Goal: Answer question/provide support: Answer question/provide support

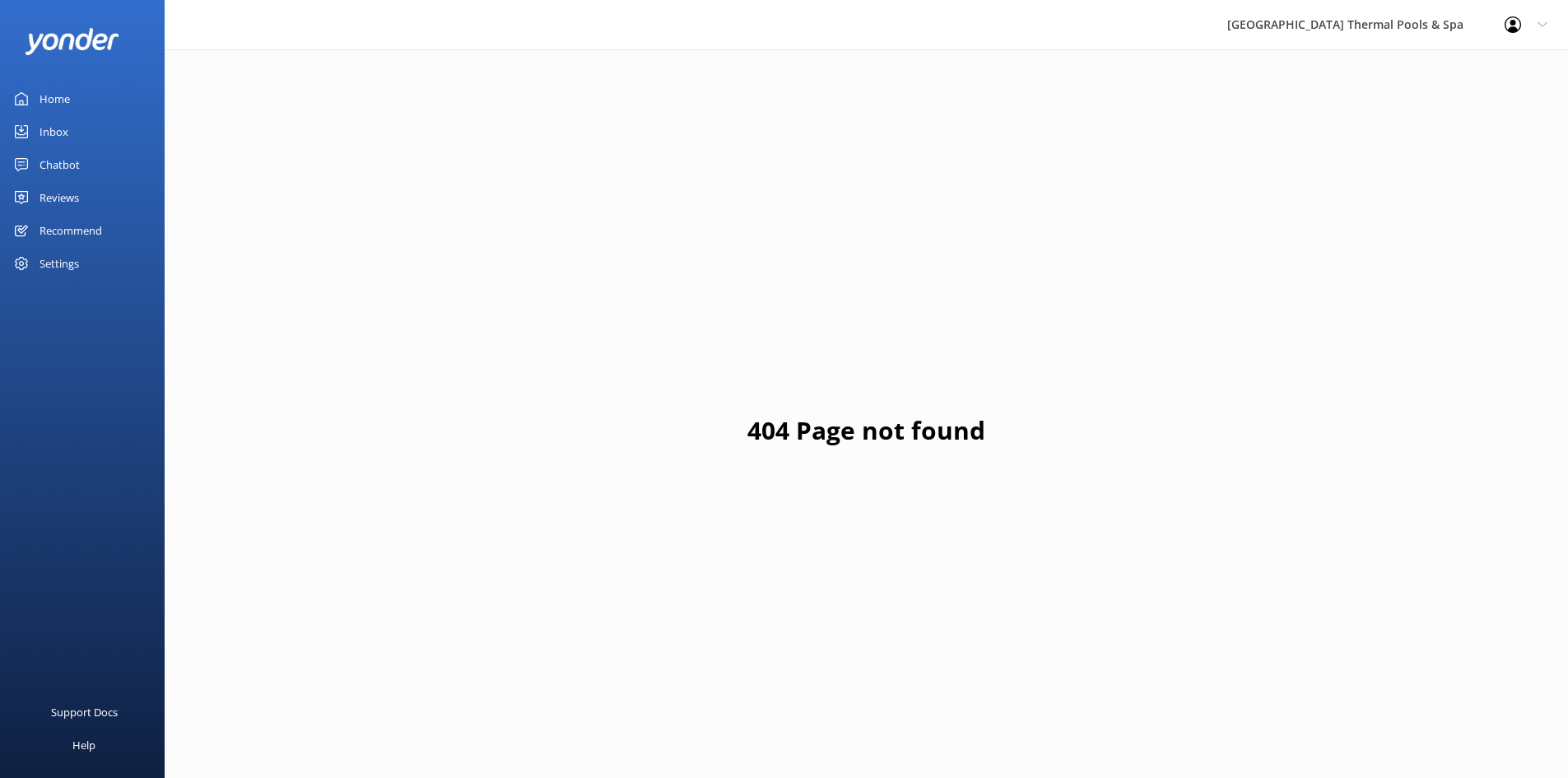
click at [70, 92] on link "Home" at bounding box center [82, 98] width 165 height 33
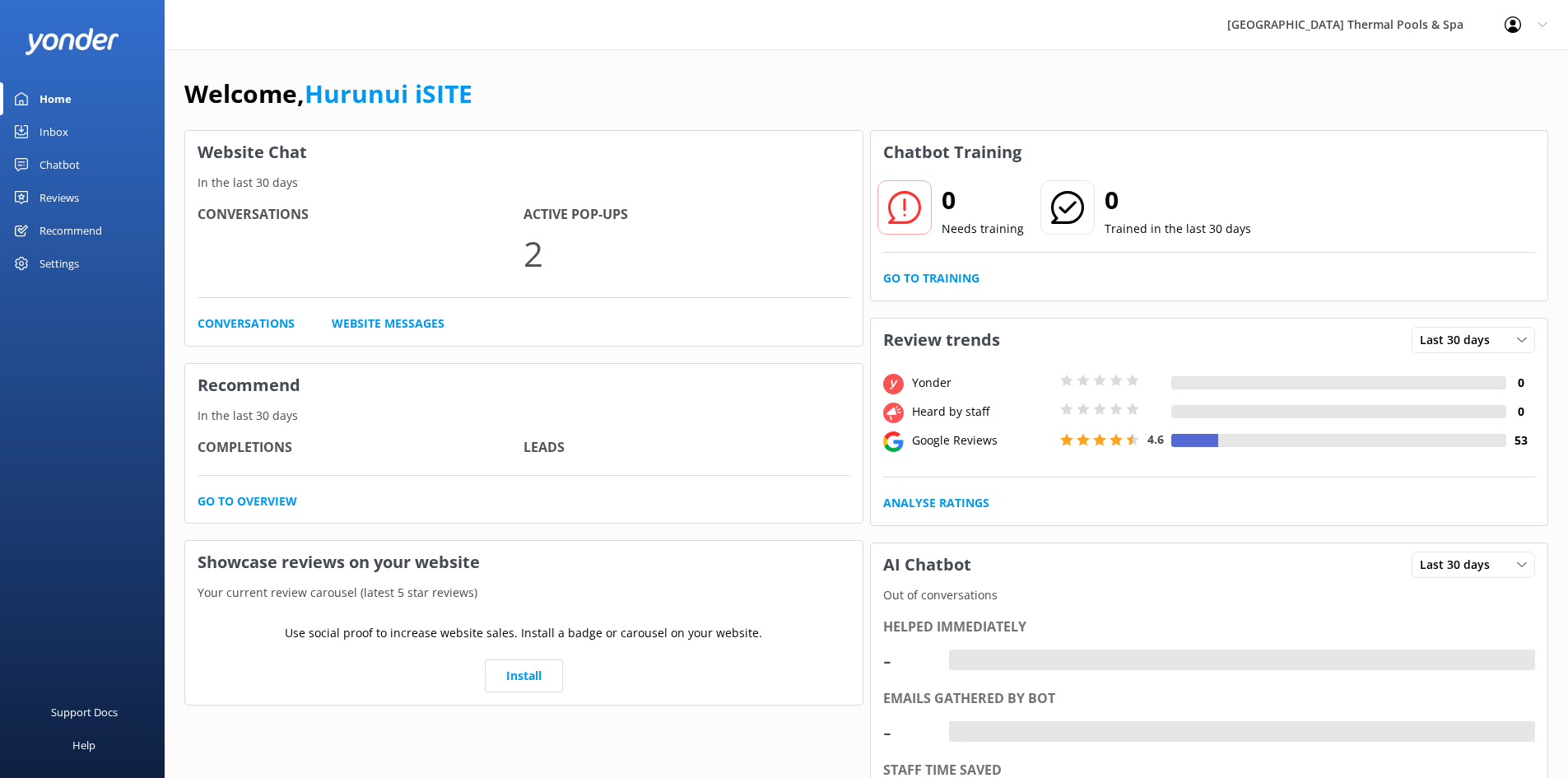
click at [61, 129] on div "Inbox" at bounding box center [54, 131] width 28 height 33
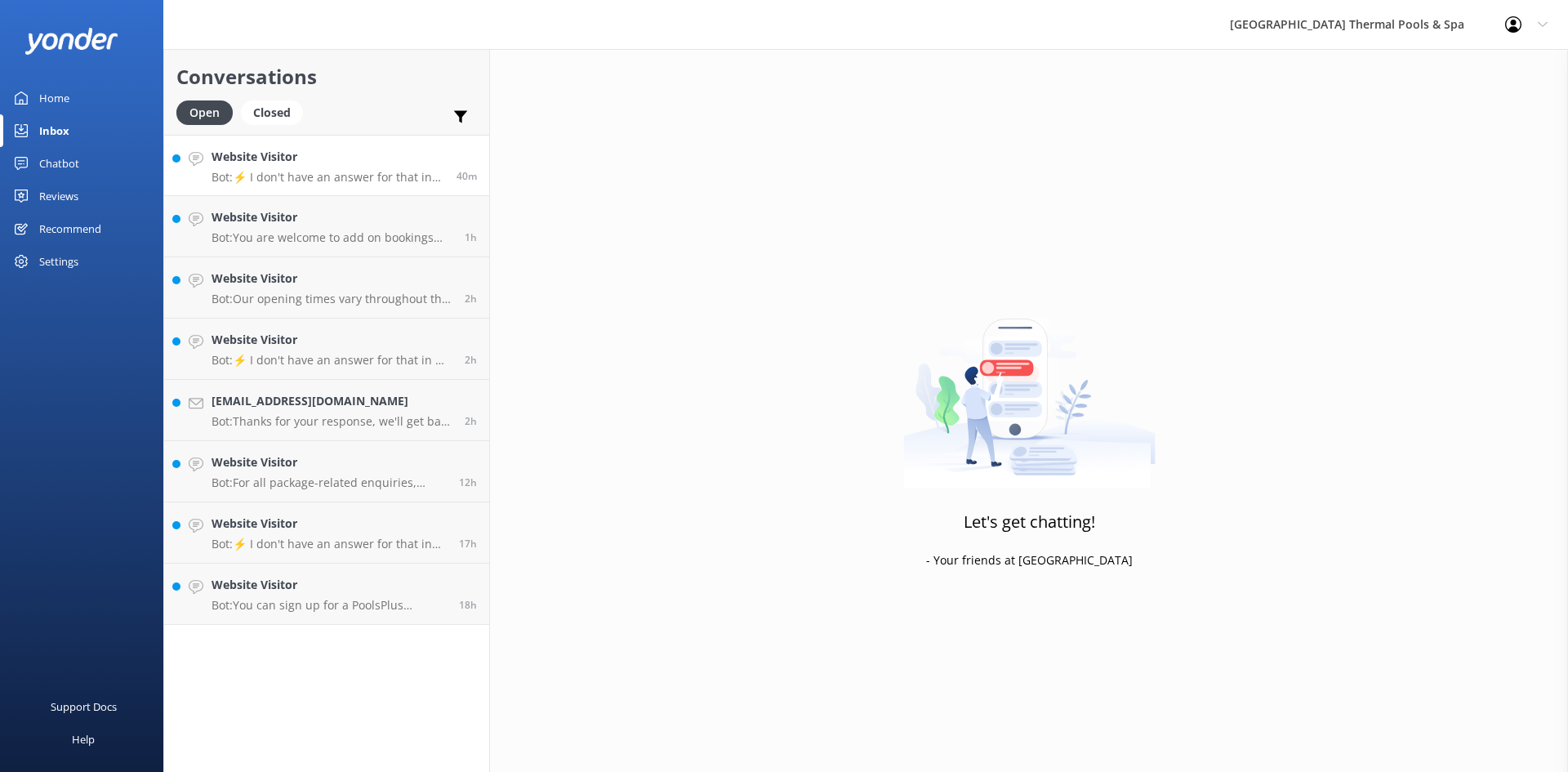
click at [370, 177] on p "Bot: ⚡ I don't have an answer for that in my knowledge base. Please try and rep…" at bounding box center [328, 177] width 233 height 15
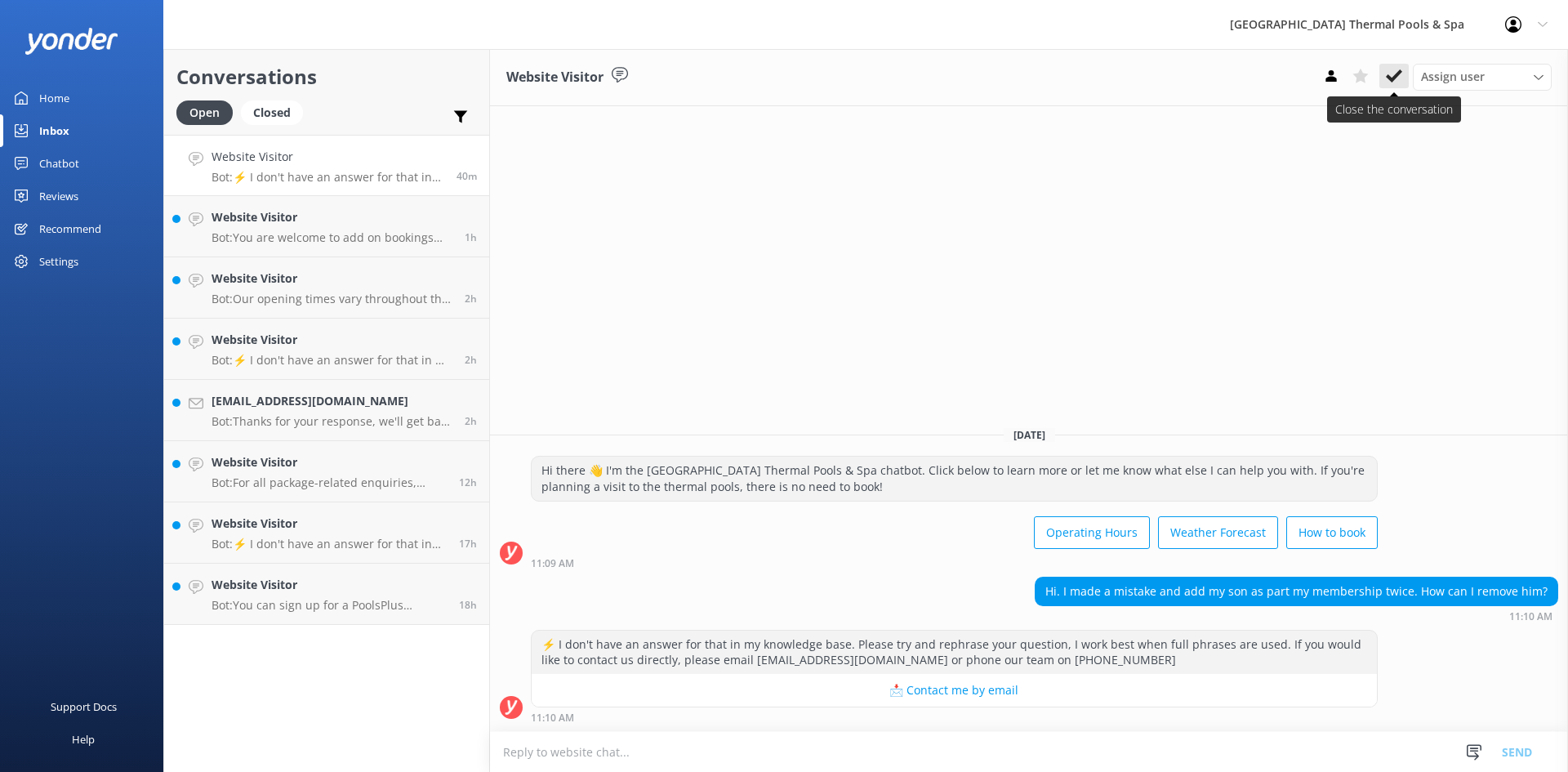
click at [1388, 76] on use at bounding box center [1394, 76] width 17 height 13
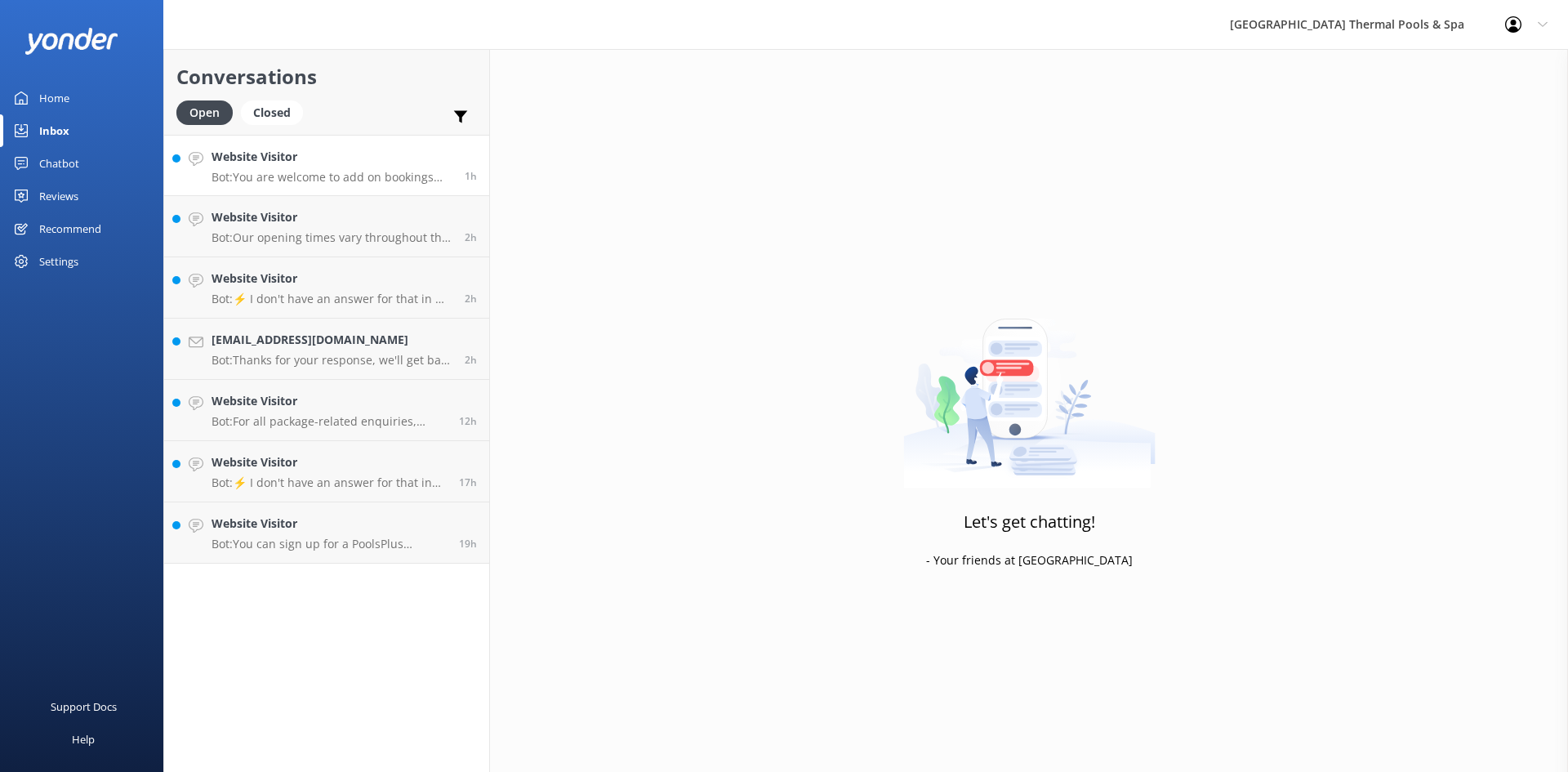
click at [352, 178] on p "Bot: You are welcome to add on bookings and spa treatments to packages when boo…" at bounding box center [332, 177] width 241 height 15
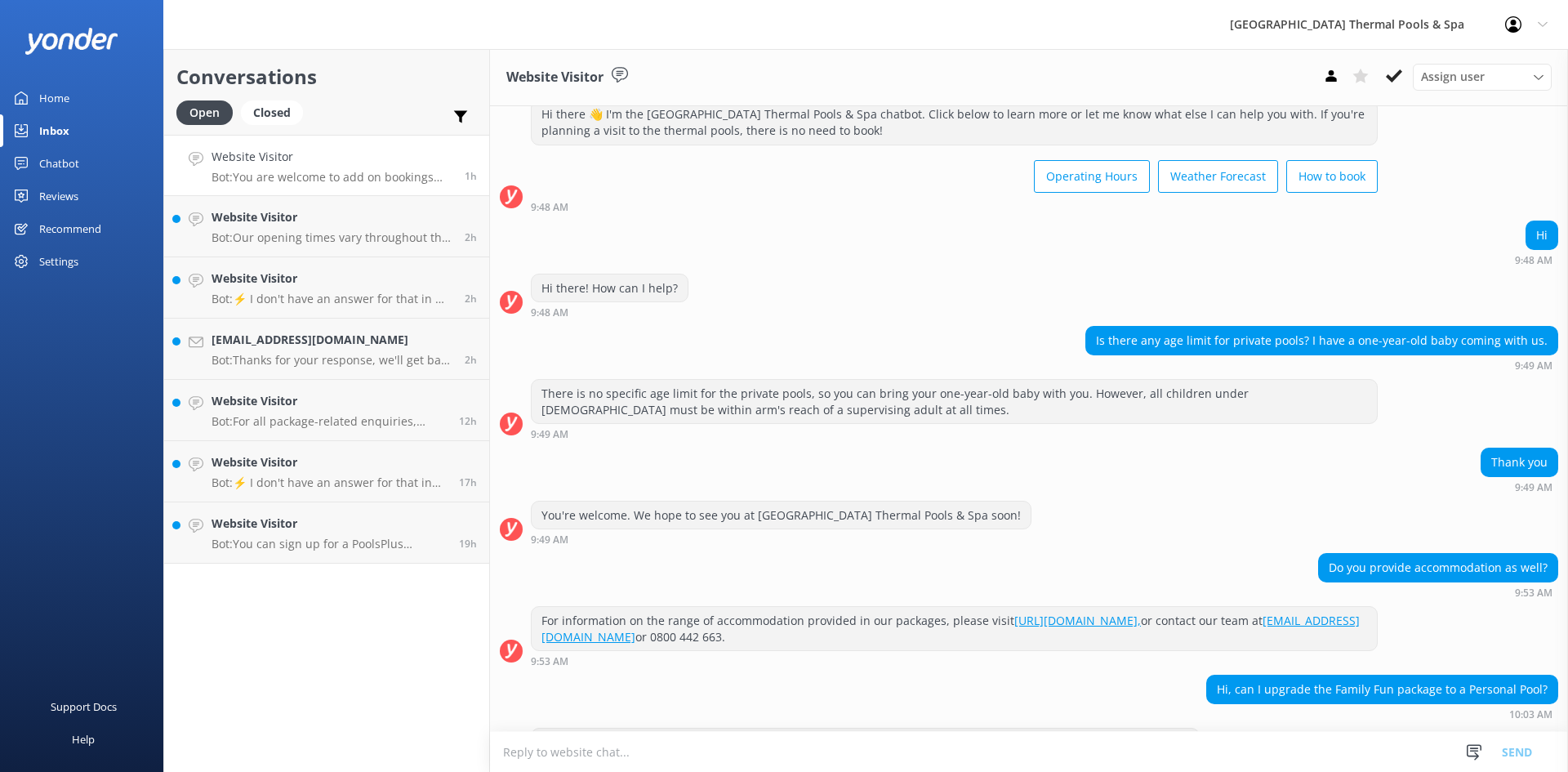
scroll to position [98, 0]
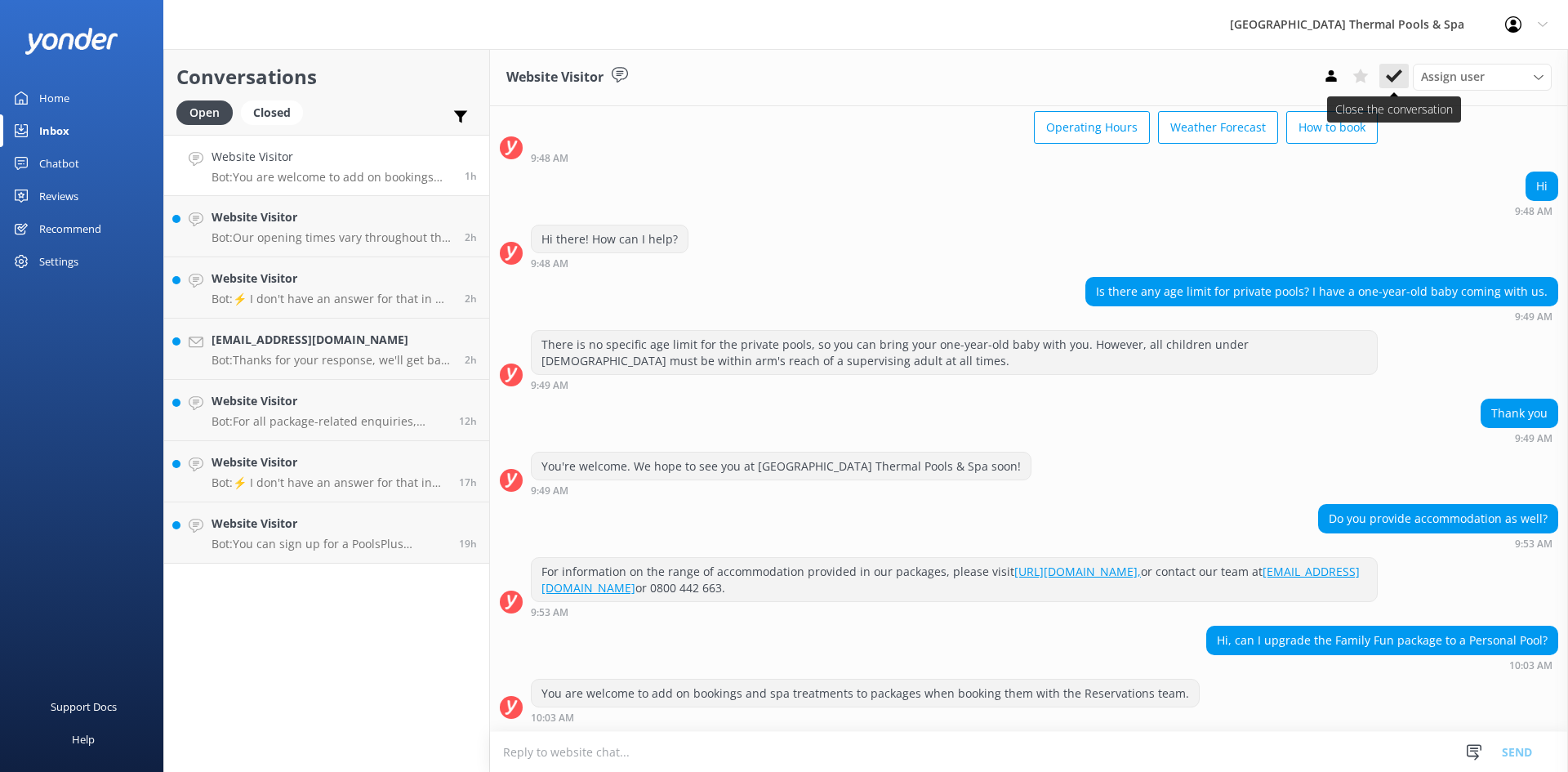
click at [1397, 76] on use at bounding box center [1394, 76] width 17 height 13
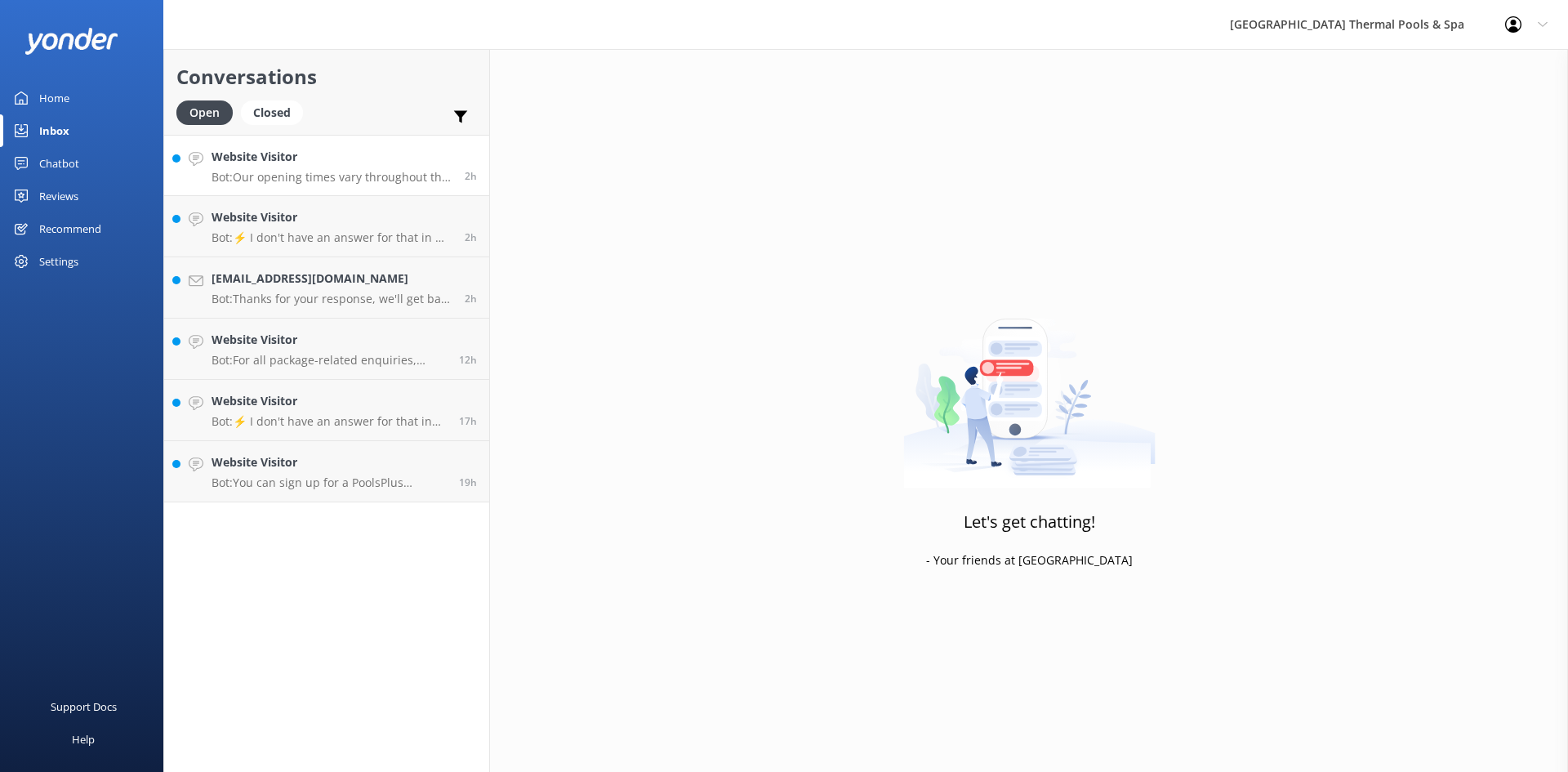
click at [415, 165] on h4 "Website Visitor" at bounding box center [332, 157] width 241 height 18
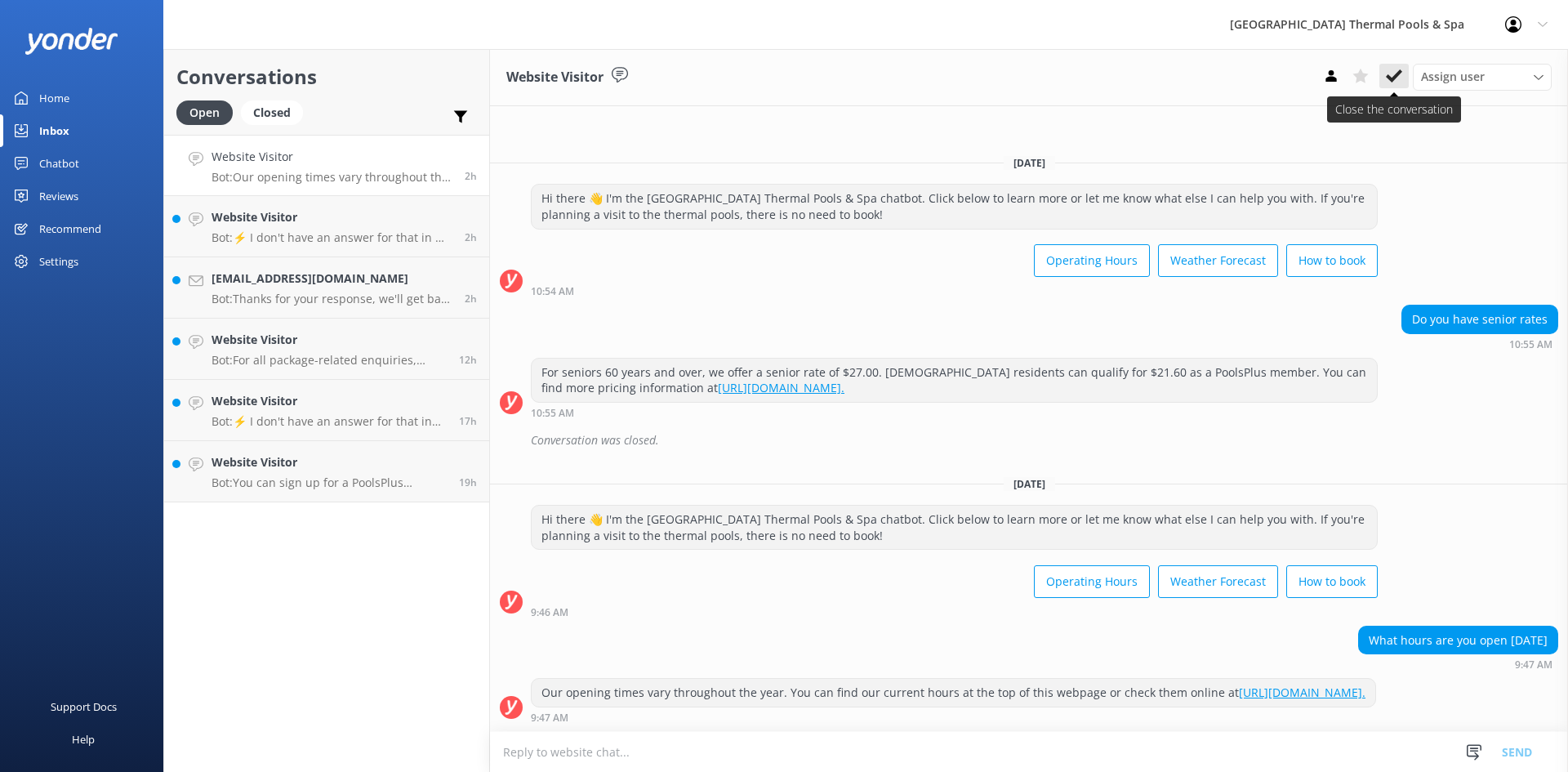
click at [1398, 81] on icon at bounding box center [1394, 76] width 17 height 17
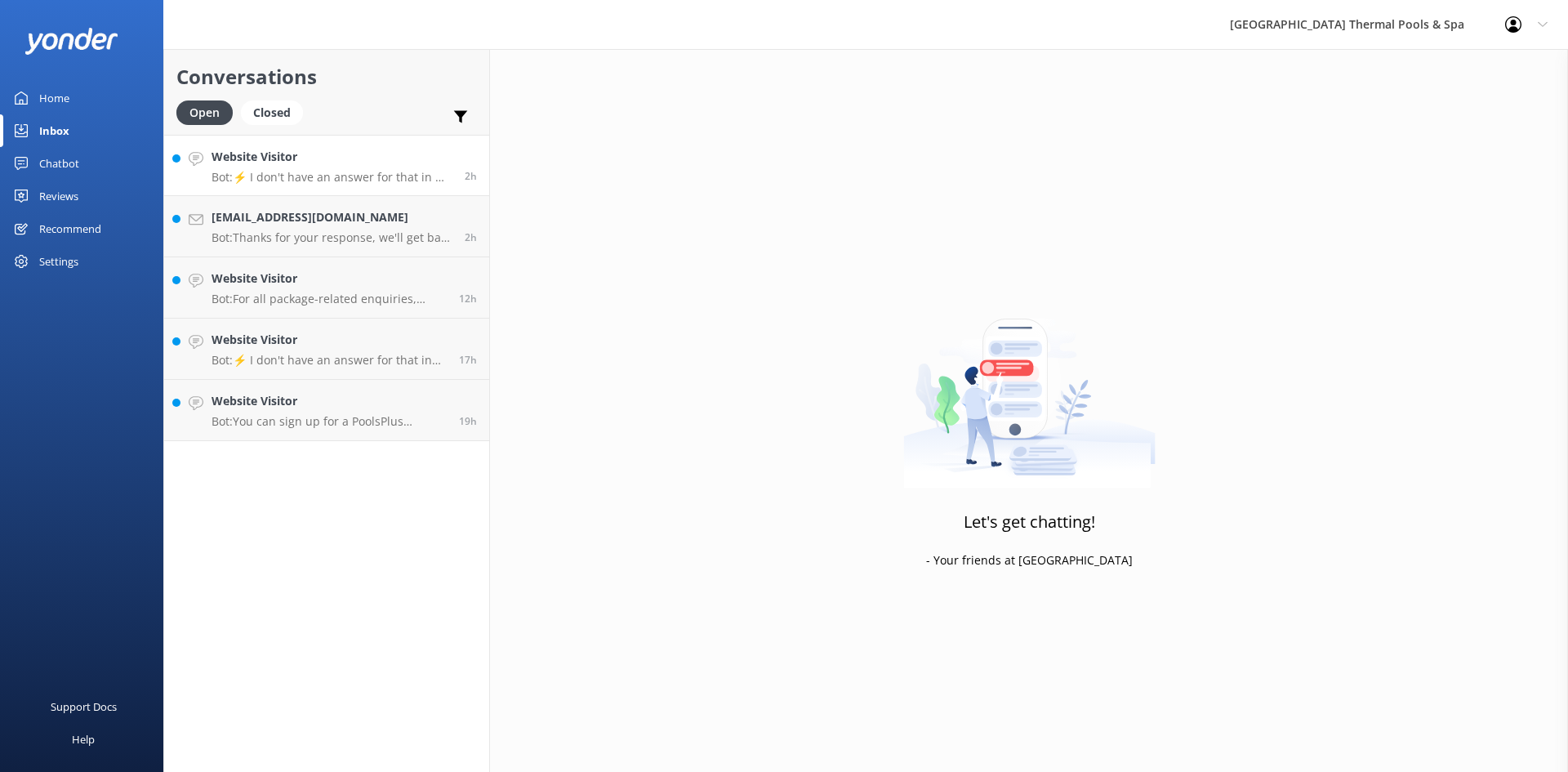
click at [260, 169] on div "Website Visitor Bot: ⚡ I don't have an answer for that in my knowledge base. Pl…" at bounding box center [332, 165] width 241 height 35
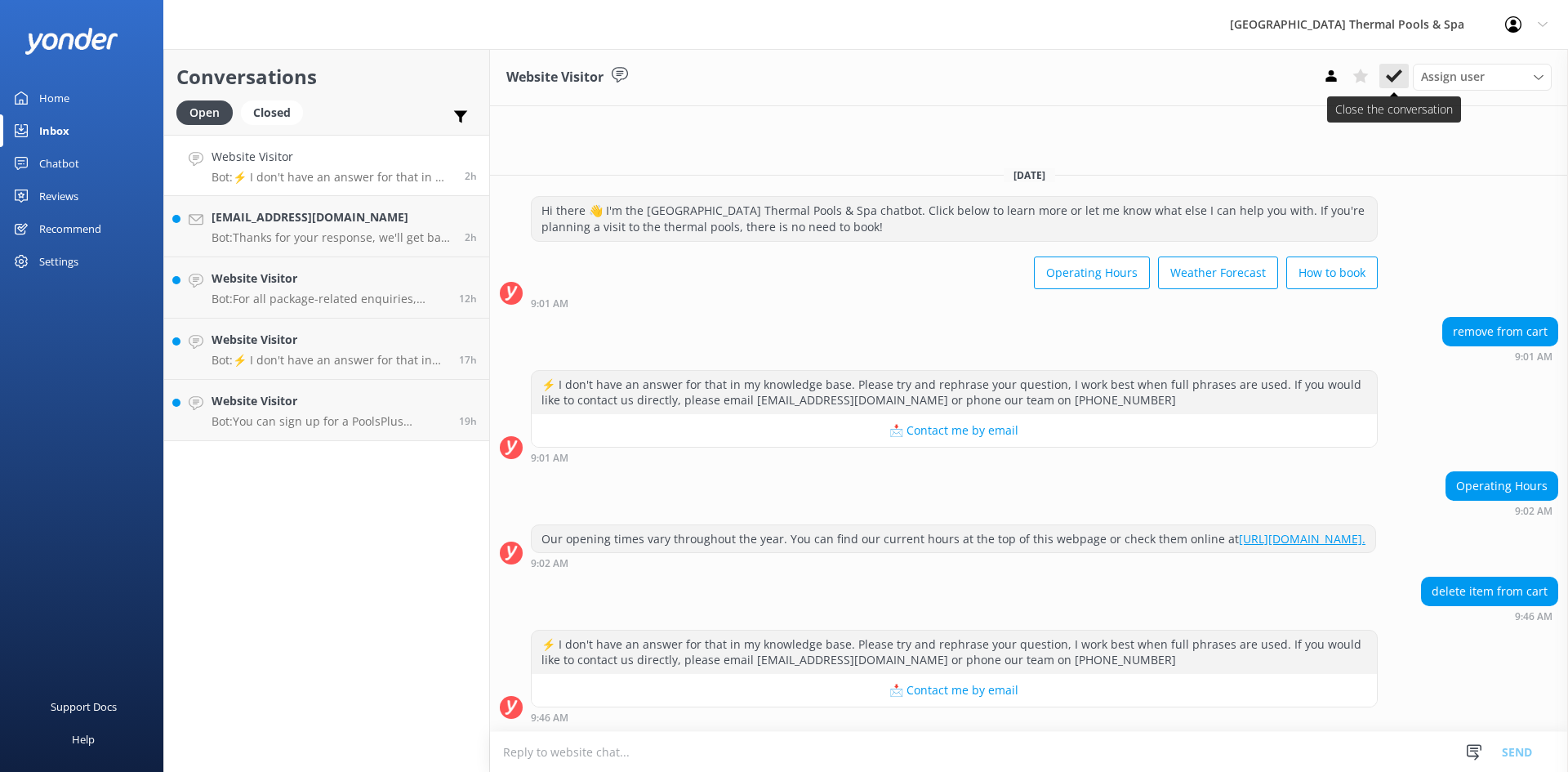
click at [1398, 74] on use at bounding box center [1394, 76] width 17 height 13
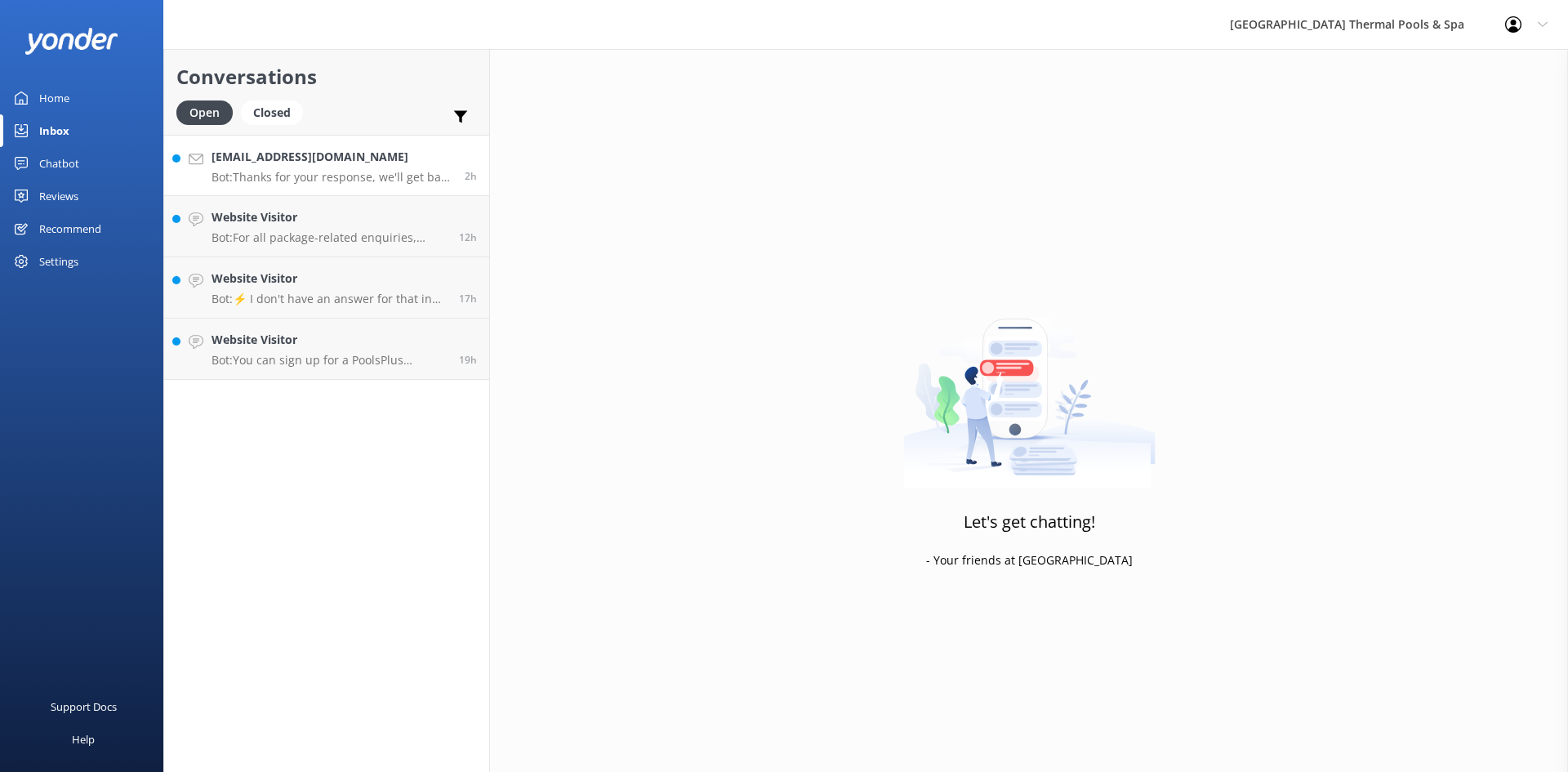
click at [380, 165] on h4 "[EMAIL_ADDRESS][DOMAIN_NAME]" at bounding box center [332, 157] width 241 height 18
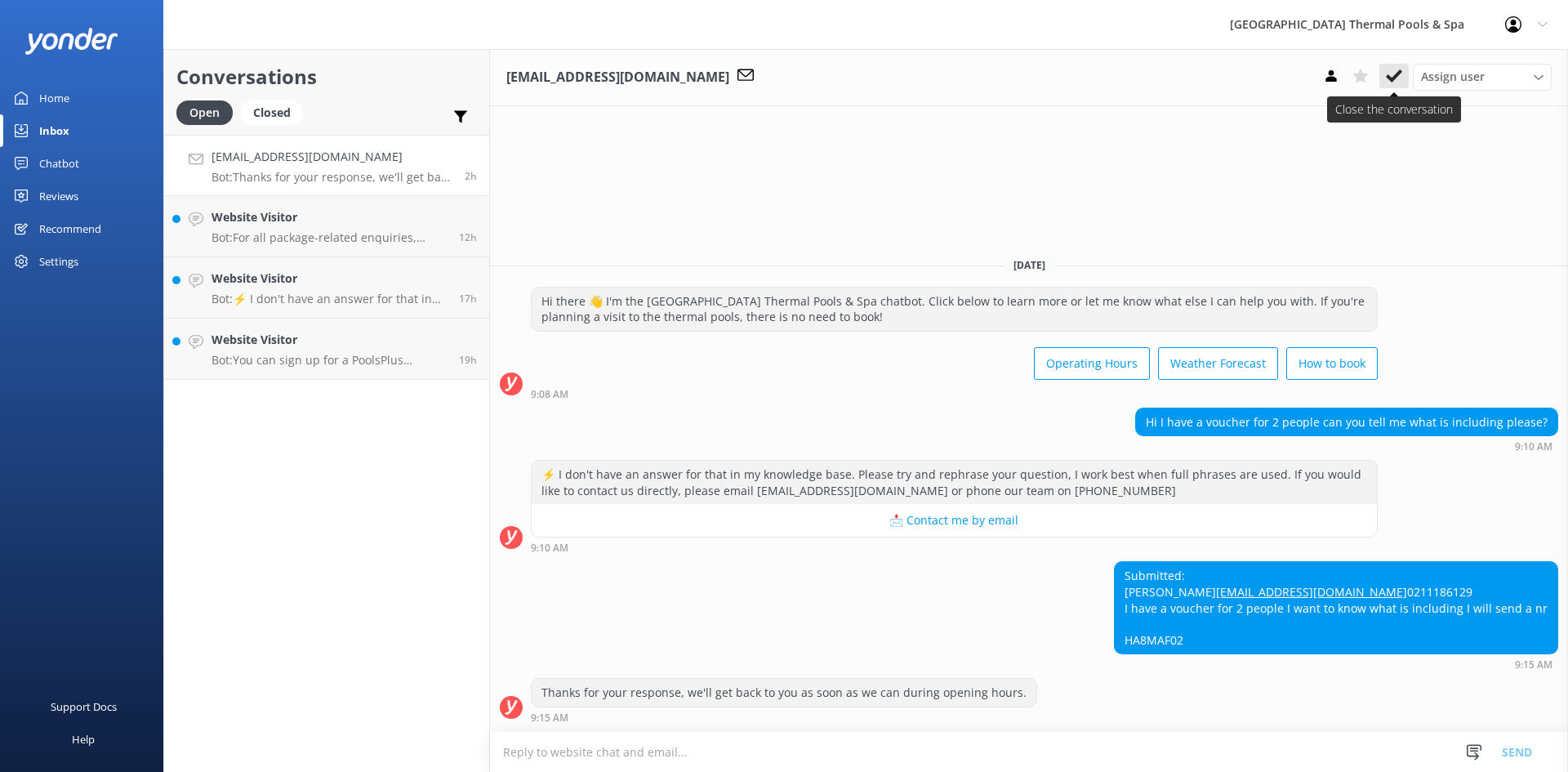
click at [1399, 75] on icon at bounding box center [1394, 76] width 17 height 17
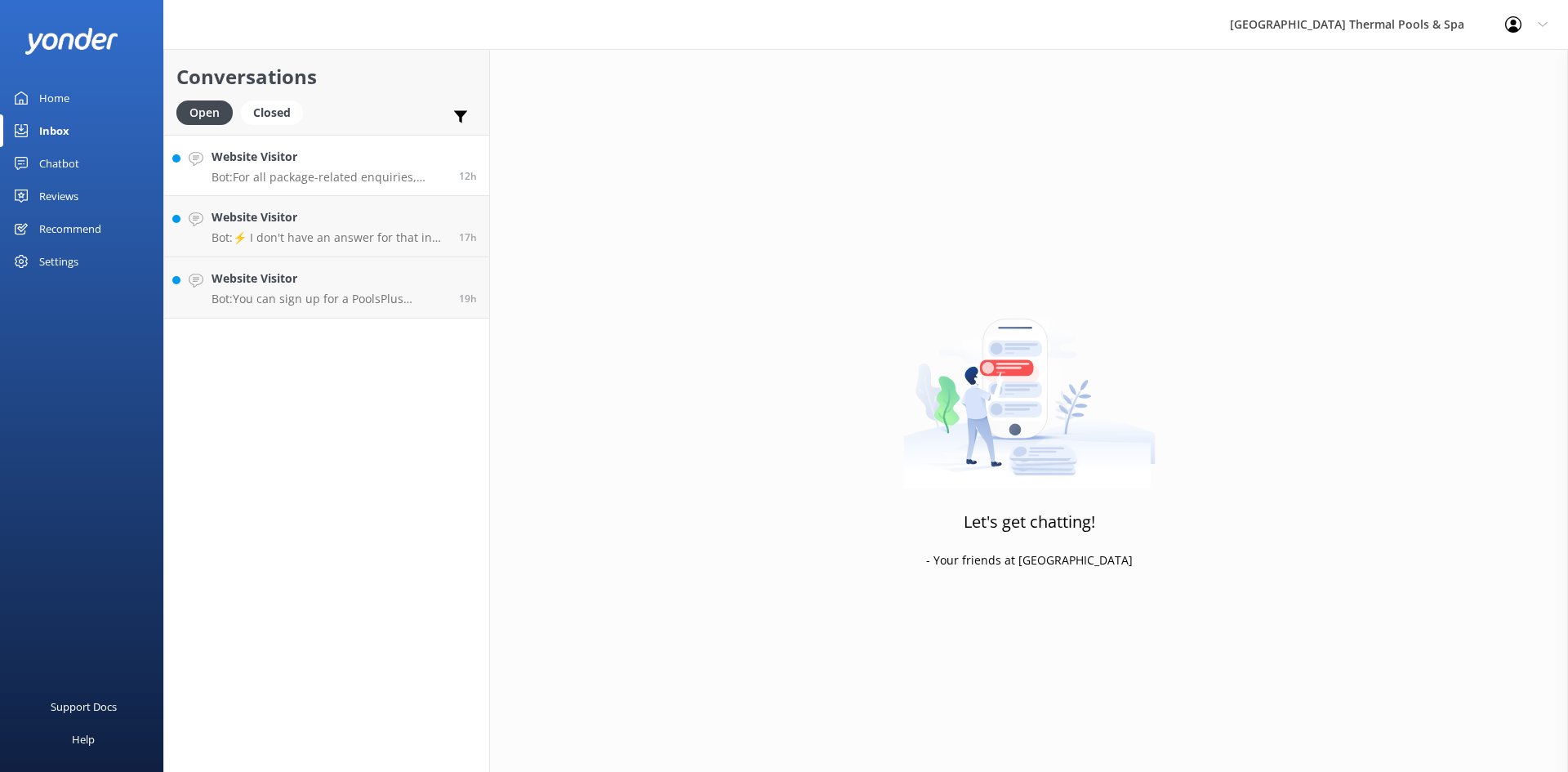
click at [251, 165] on h4 "Website Visitor" at bounding box center [329, 157] width 235 height 18
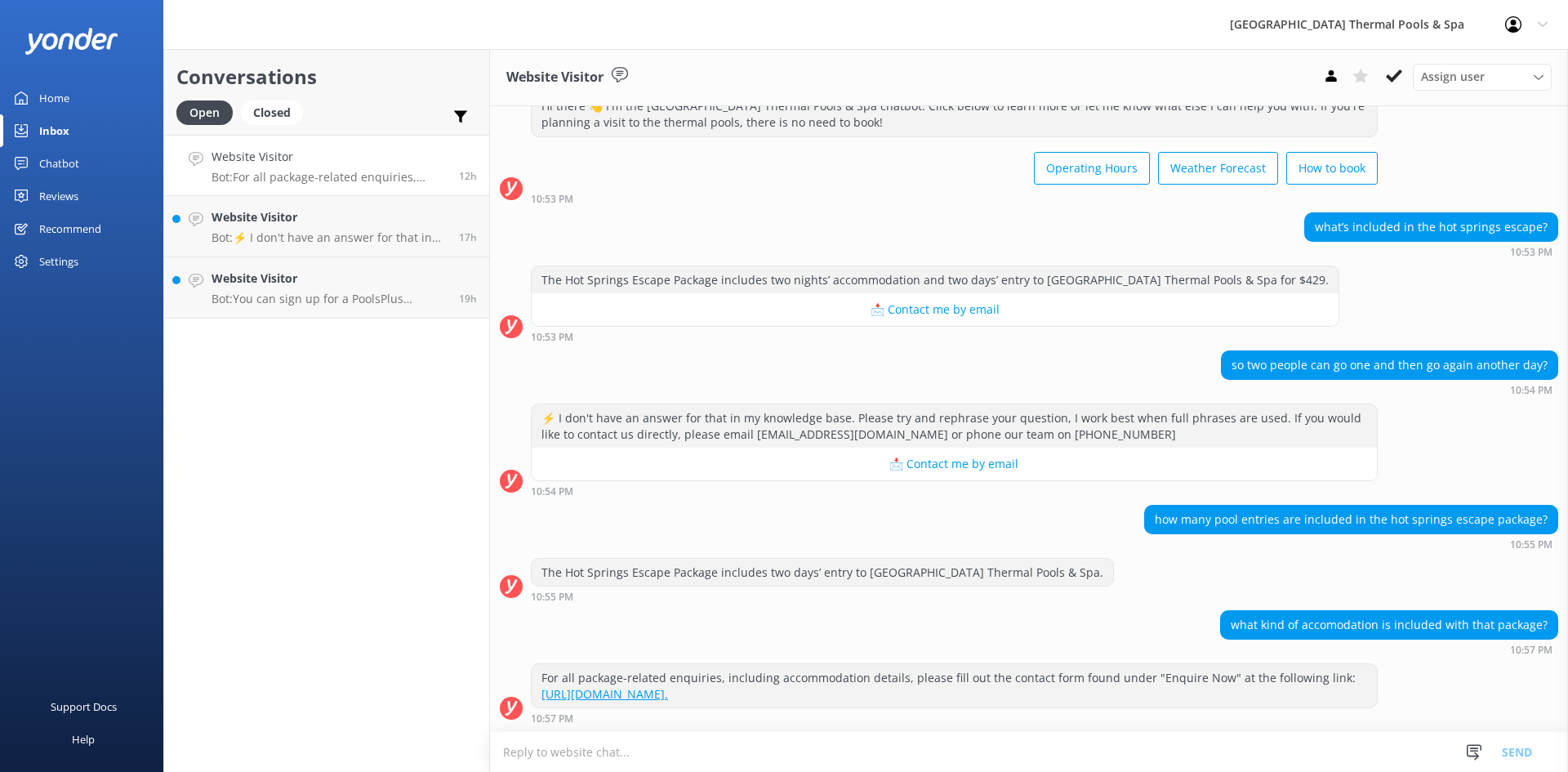
scroll to position [58, 0]
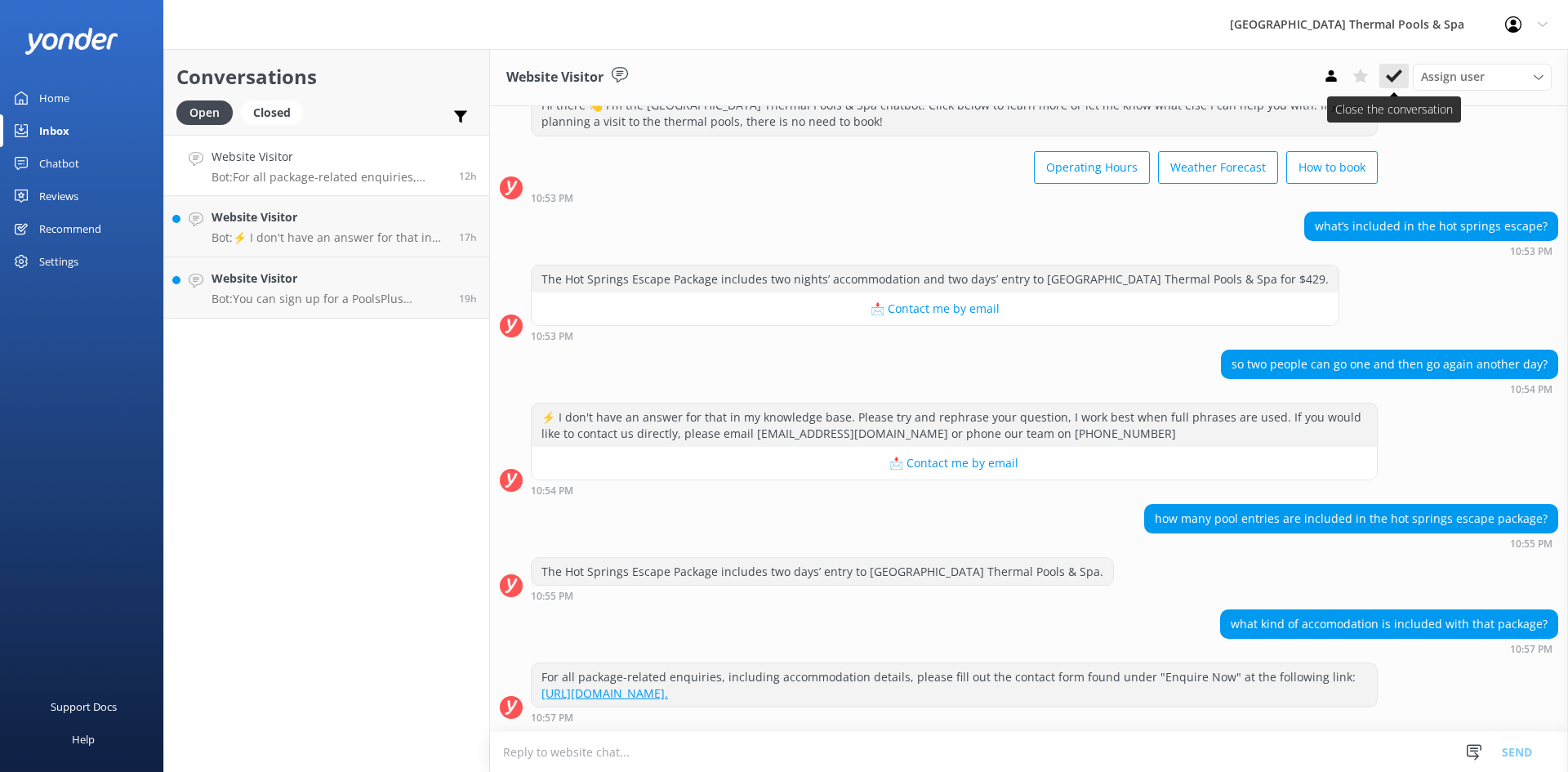
click at [1397, 75] on use at bounding box center [1394, 76] width 17 height 13
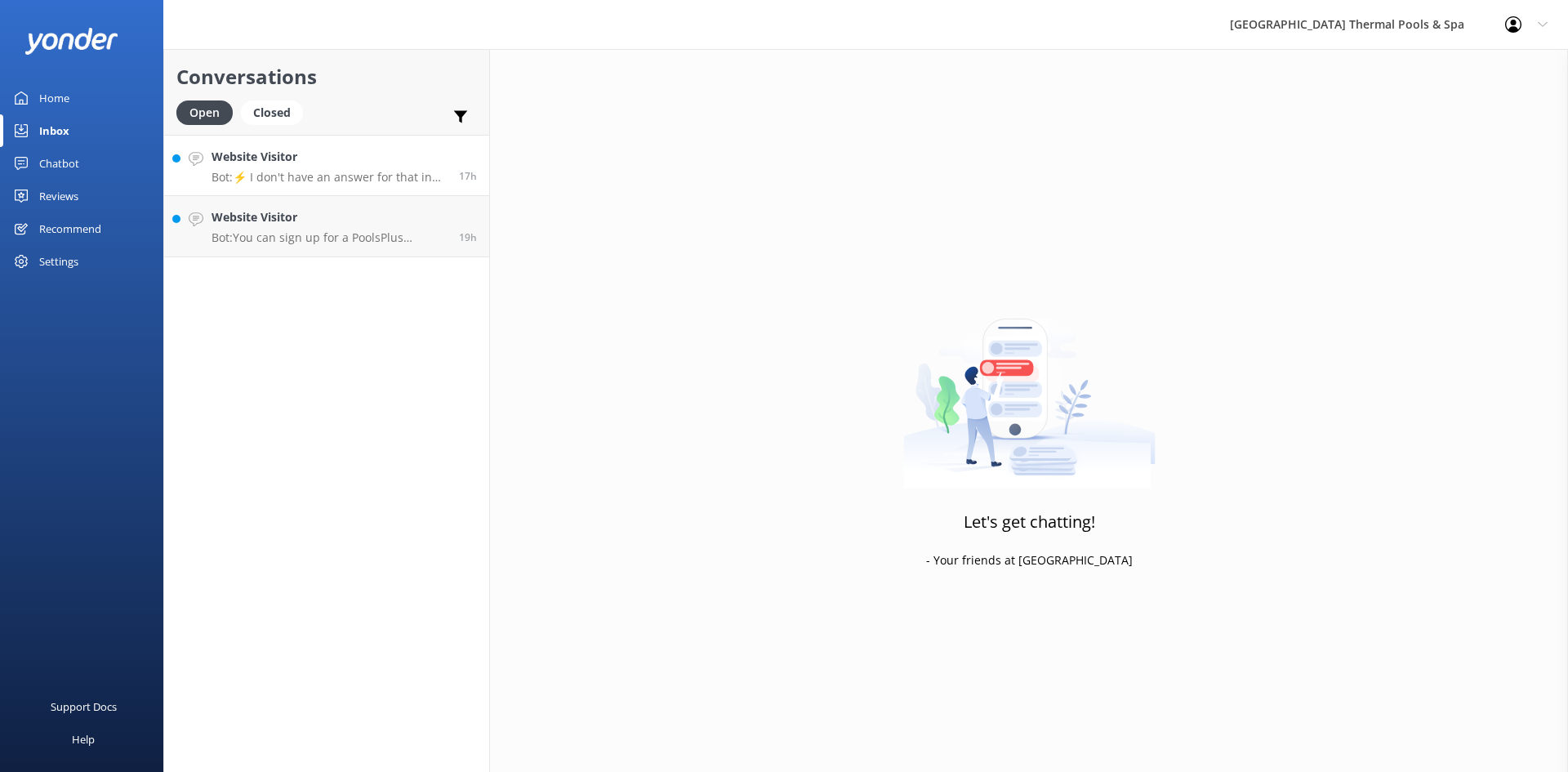
click at [351, 164] on h4 "Website Visitor" at bounding box center [329, 157] width 235 height 18
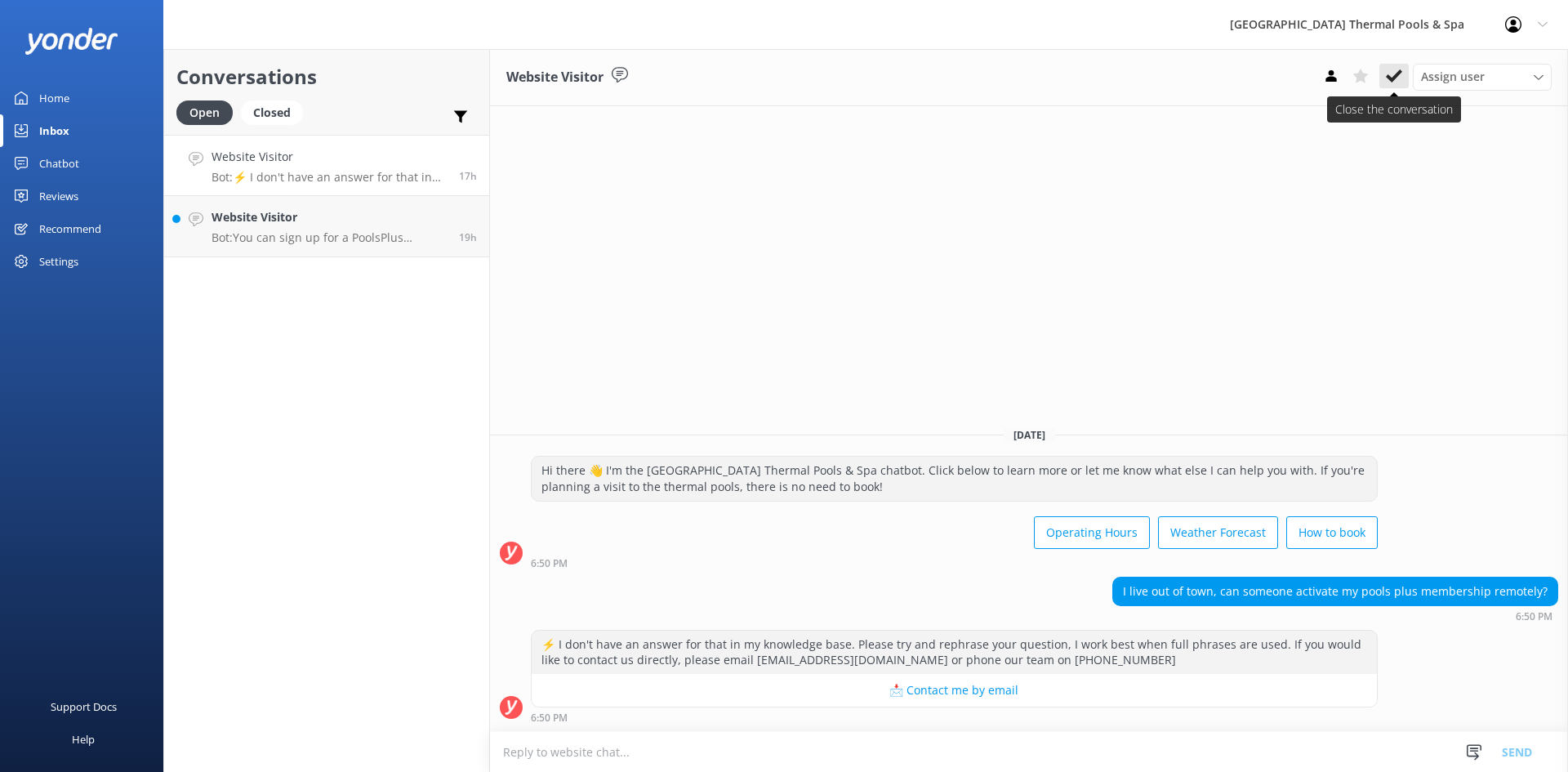
click at [1398, 81] on icon at bounding box center [1394, 76] width 17 height 17
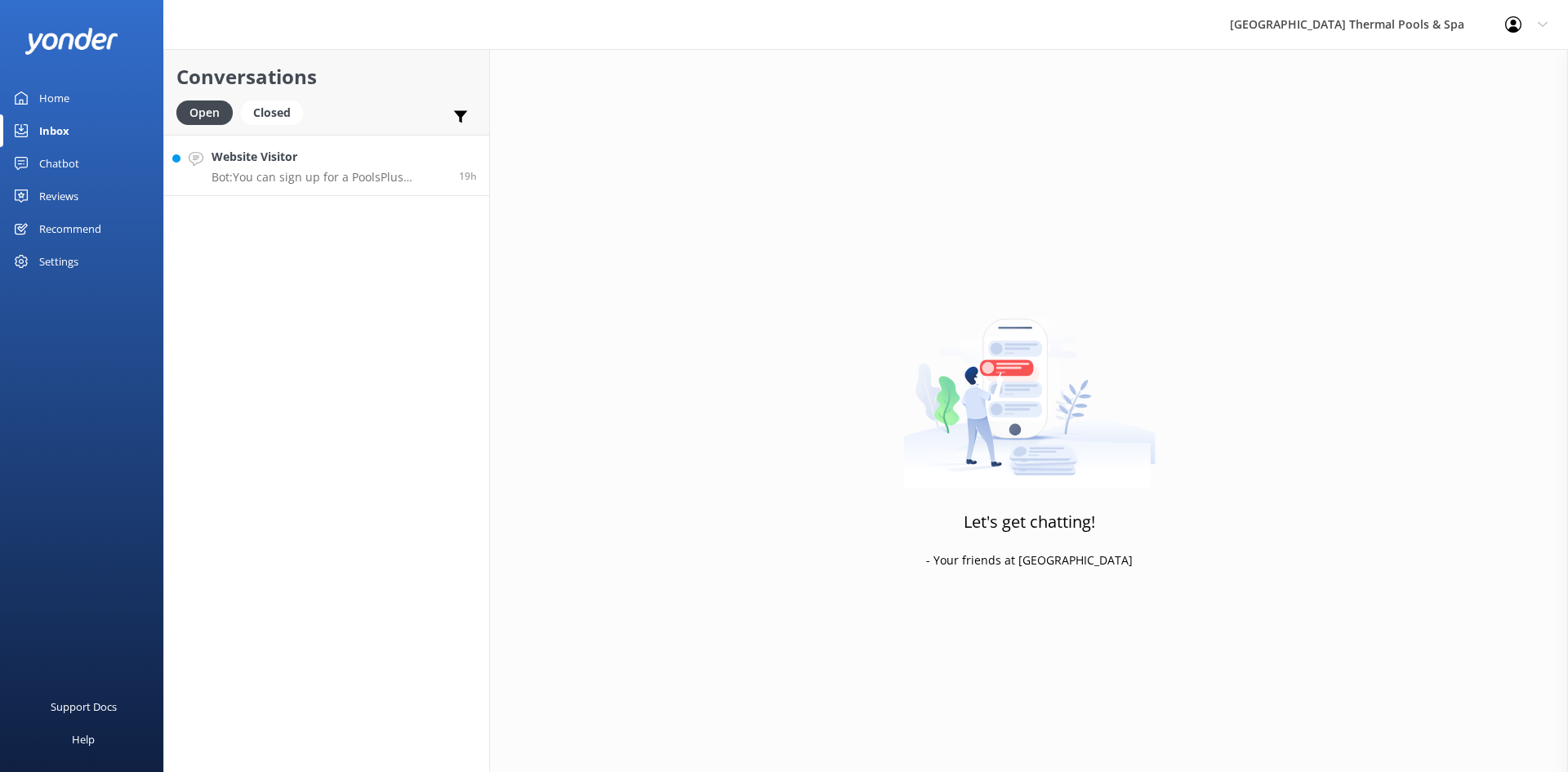
click at [386, 175] on p "Bot: You can sign up for a PoolsPlus membership online at [URL][DOMAIN_NAME]. I…" at bounding box center [329, 177] width 235 height 15
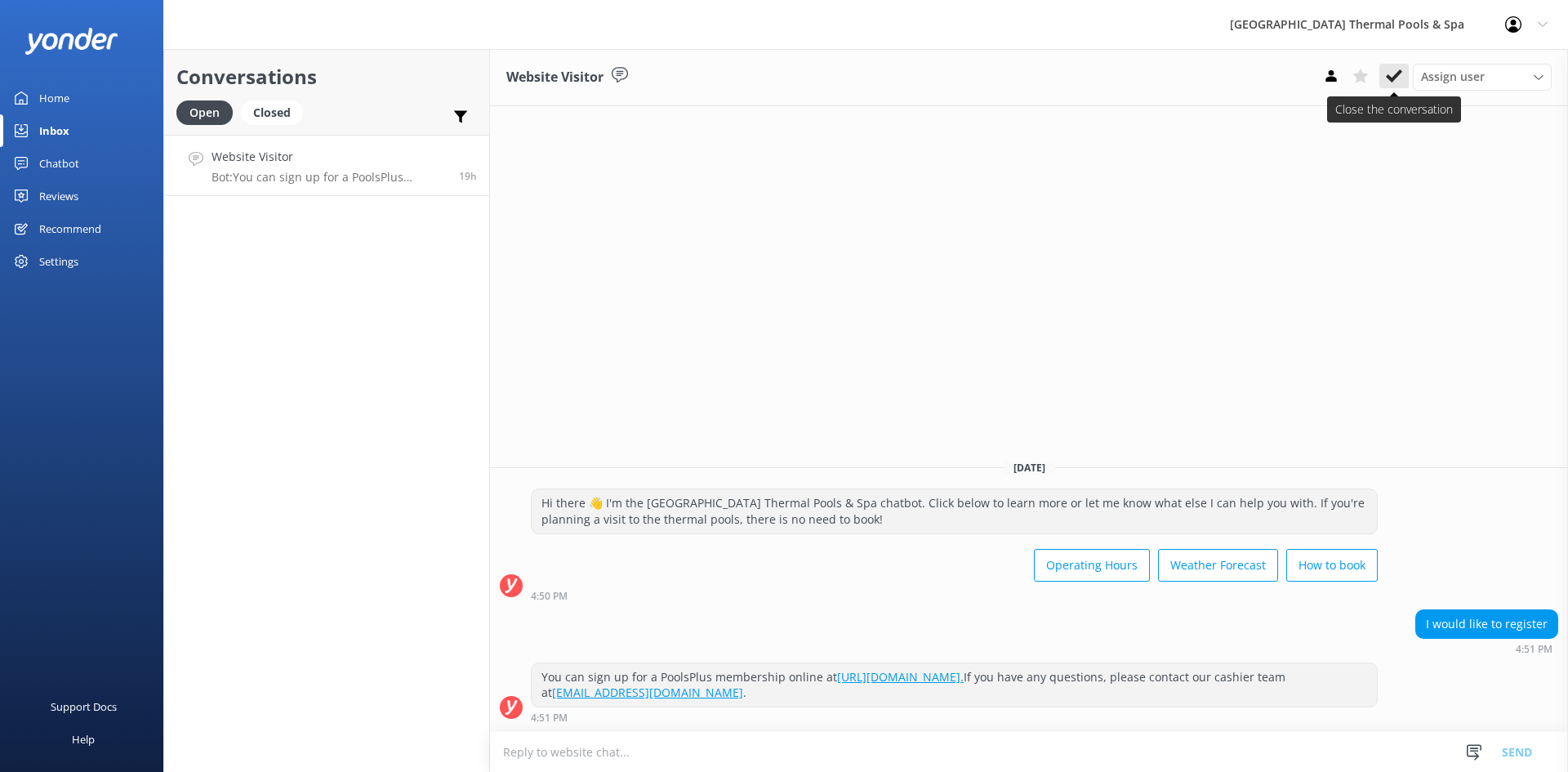
click at [1386, 81] on icon at bounding box center [1394, 76] width 17 height 17
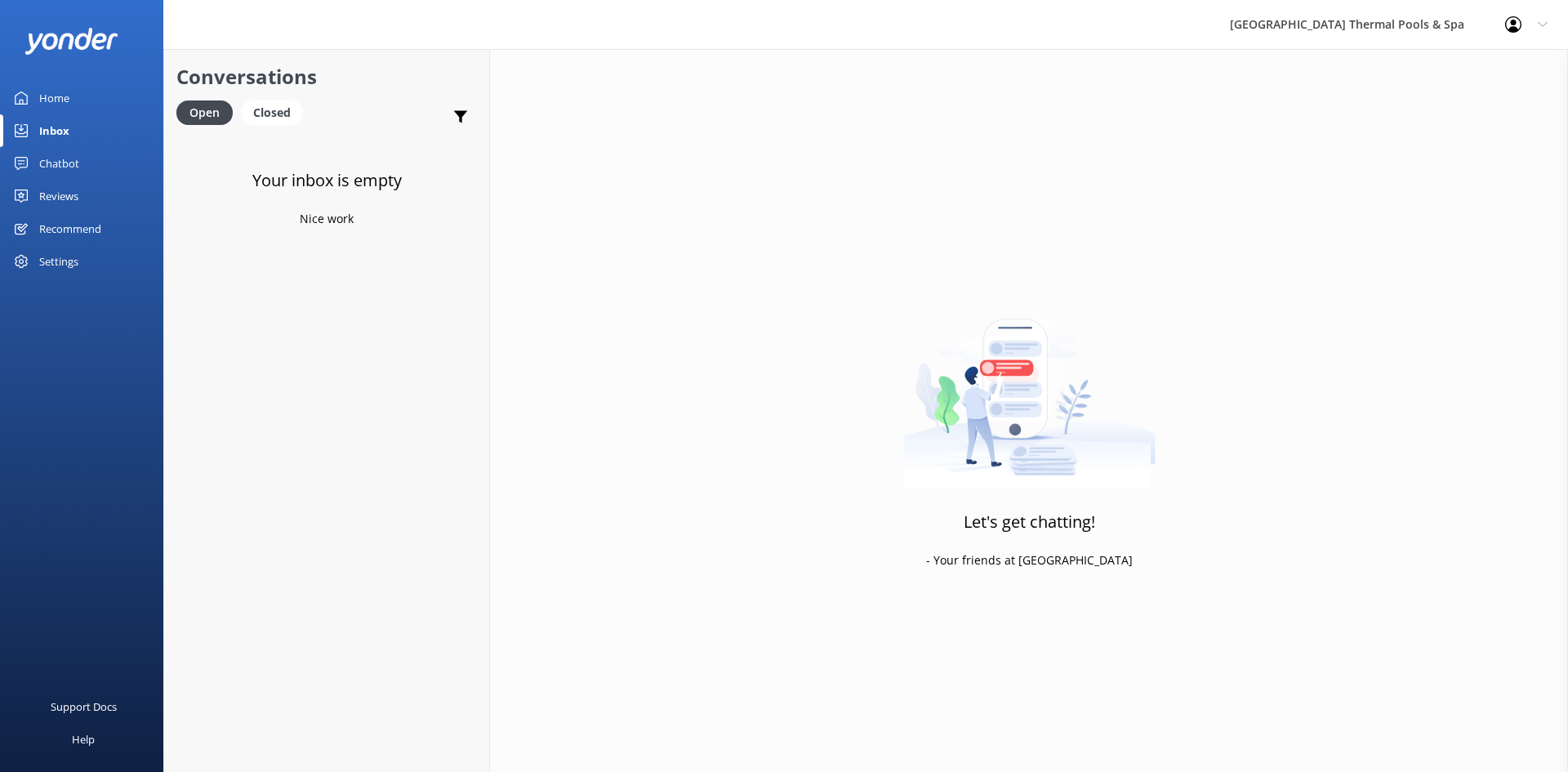
click at [60, 156] on div "Chatbot" at bounding box center [59, 163] width 40 height 32
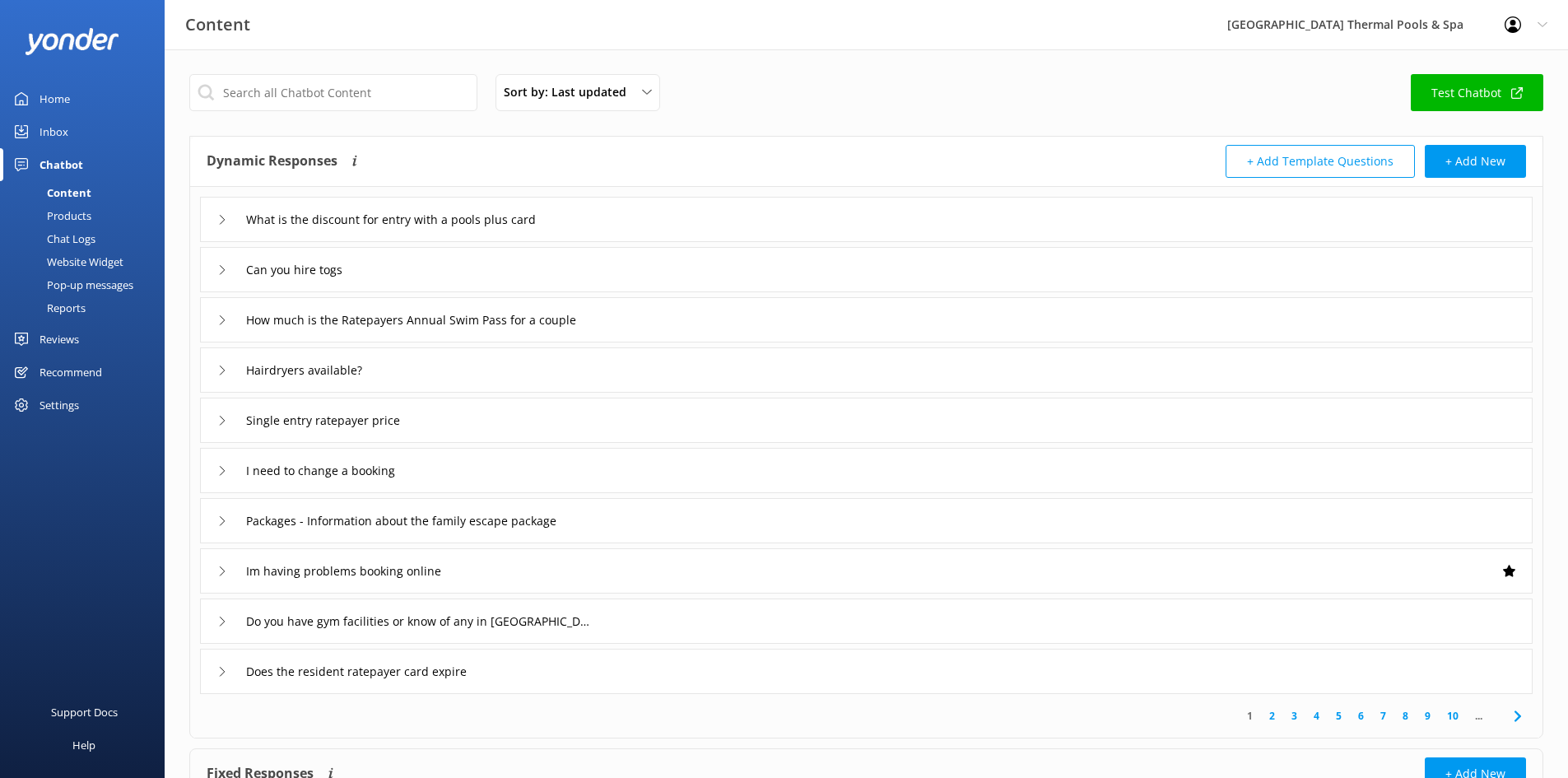
click at [59, 95] on div "Home" at bounding box center [54, 98] width 30 height 33
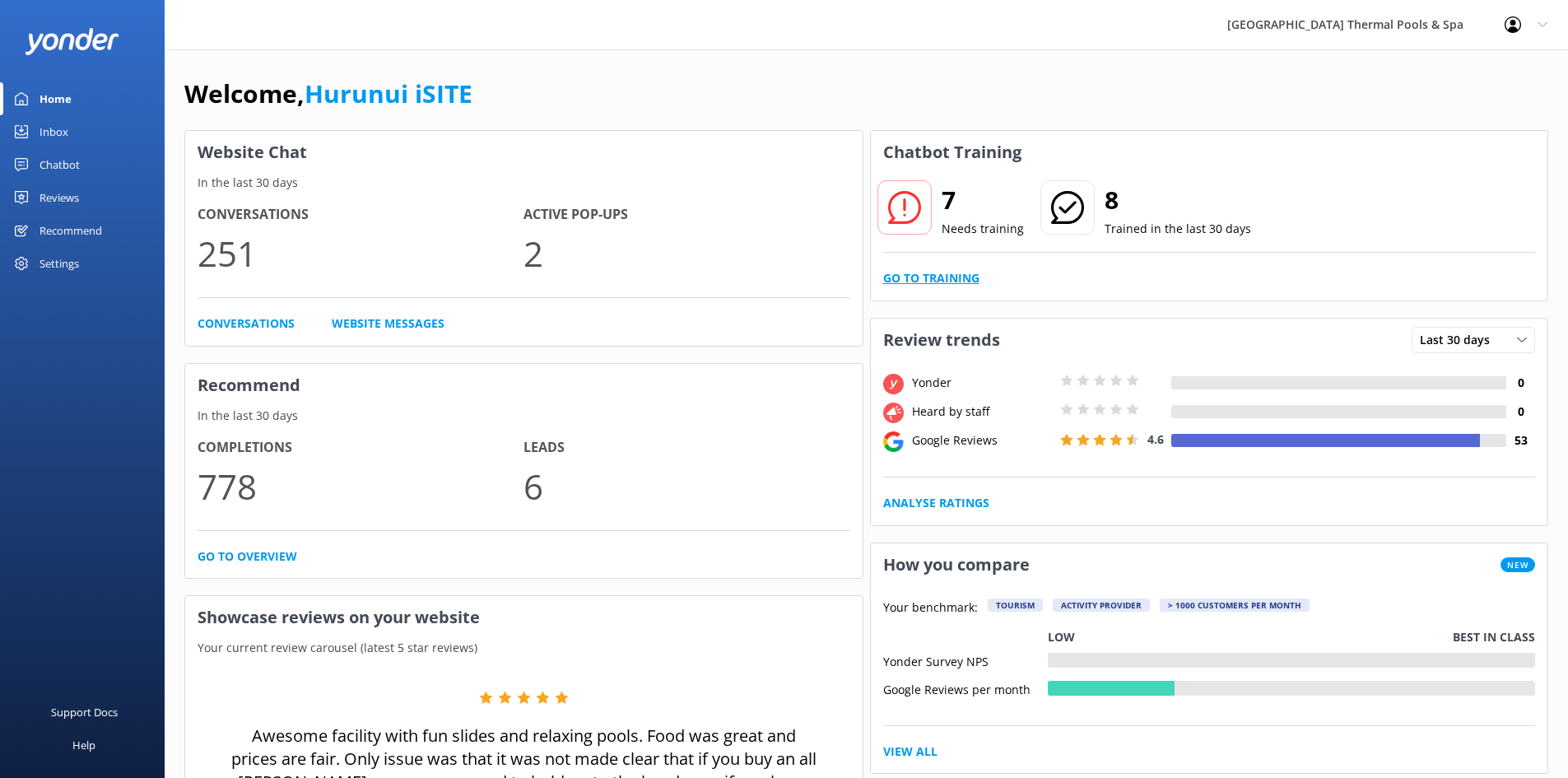
click at [952, 274] on link "Go to Training" at bounding box center [931, 278] width 96 height 18
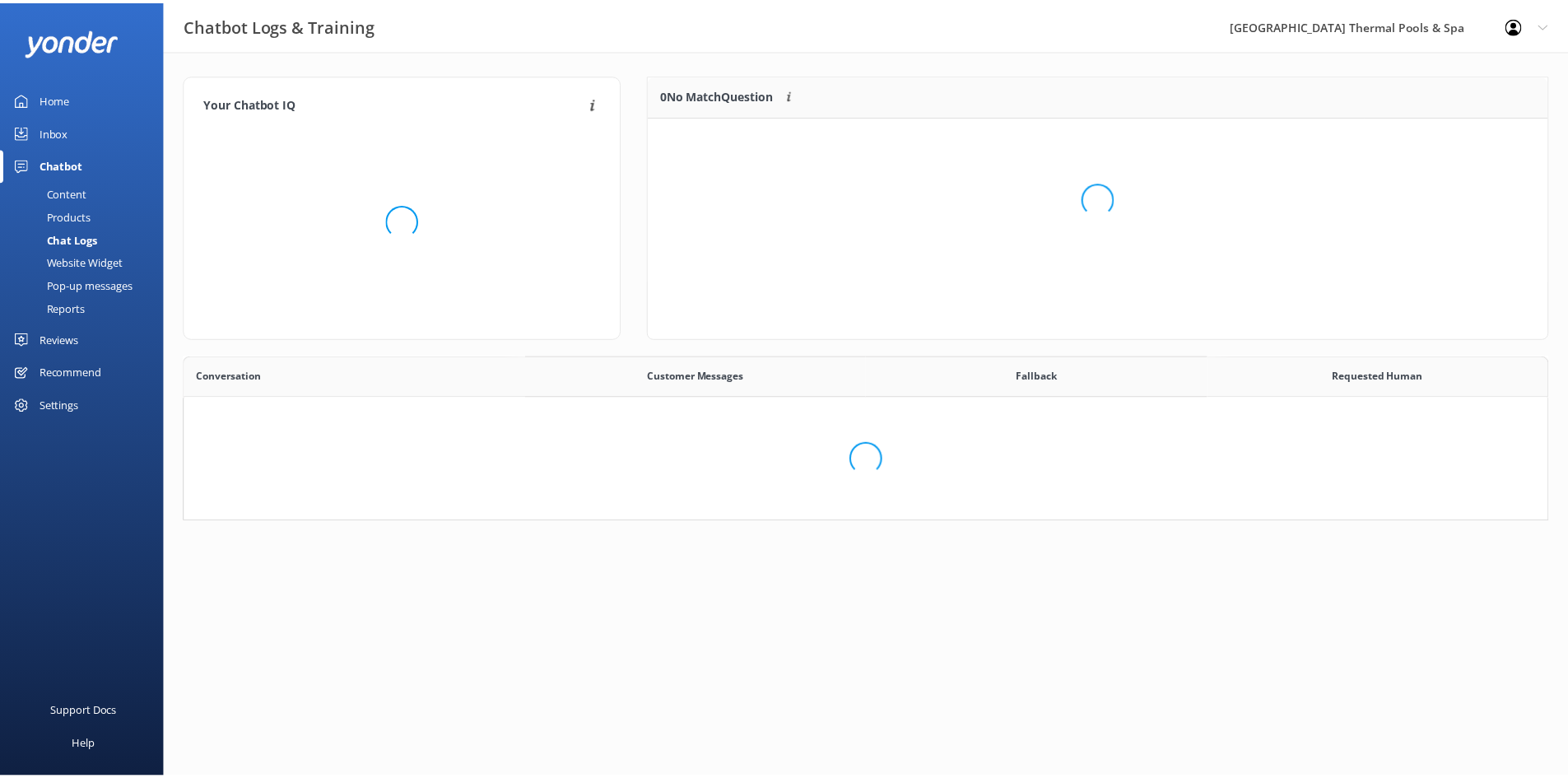
scroll to position [564, 1350]
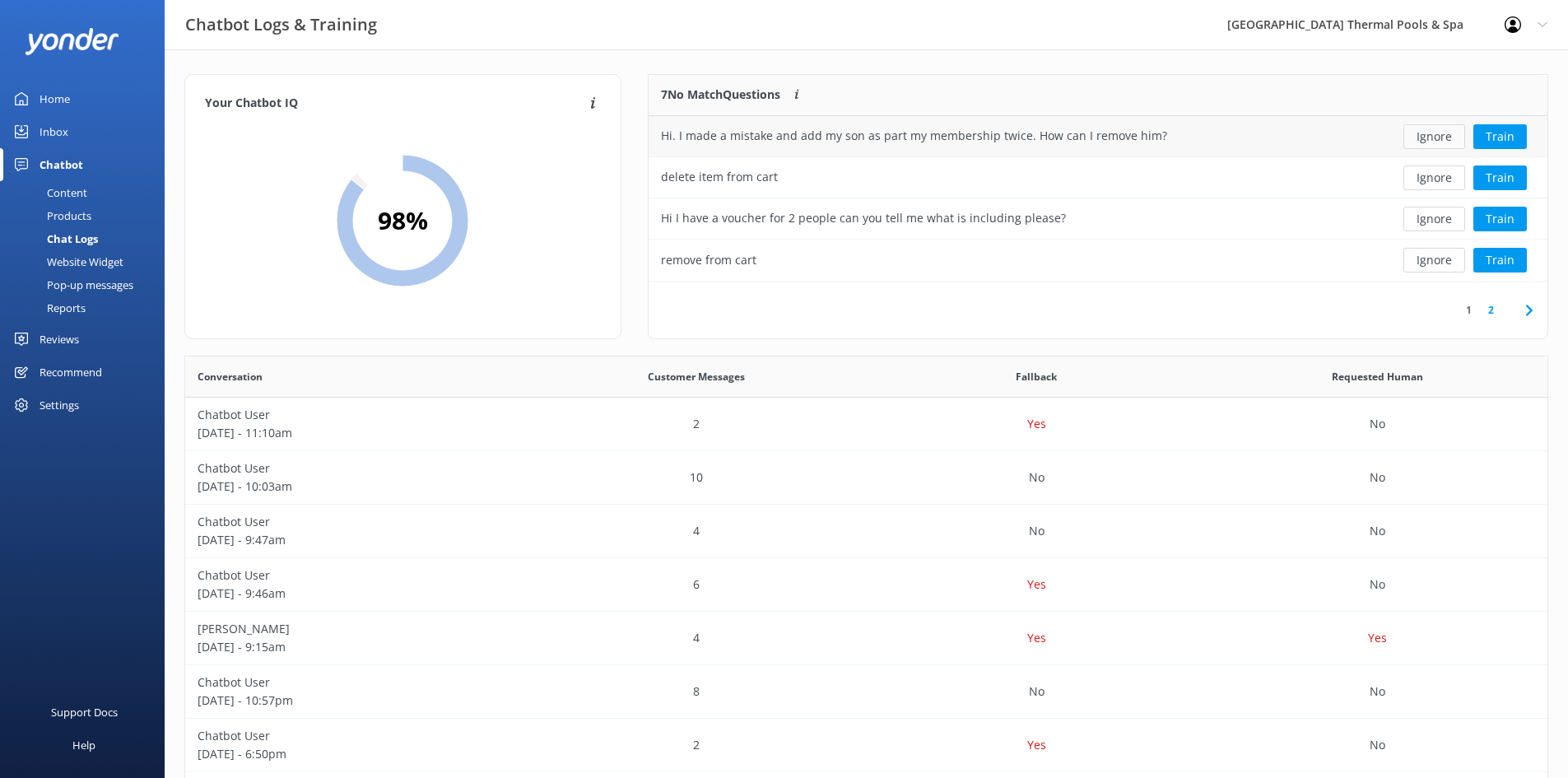
click at [1432, 142] on button "Ignore" at bounding box center [1435, 136] width 62 height 24
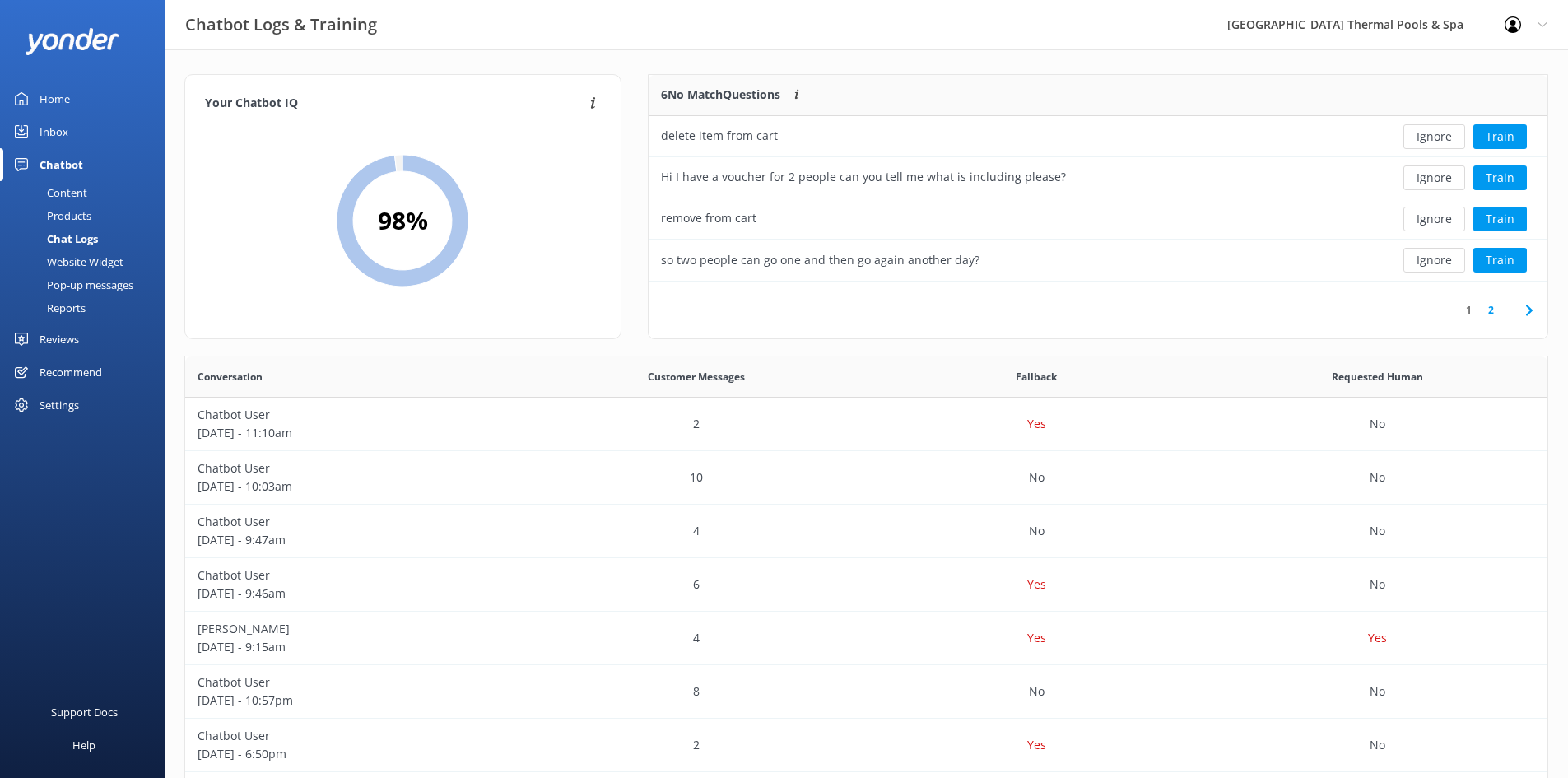
click at [1432, 142] on button "Ignore" at bounding box center [1435, 136] width 62 height 24
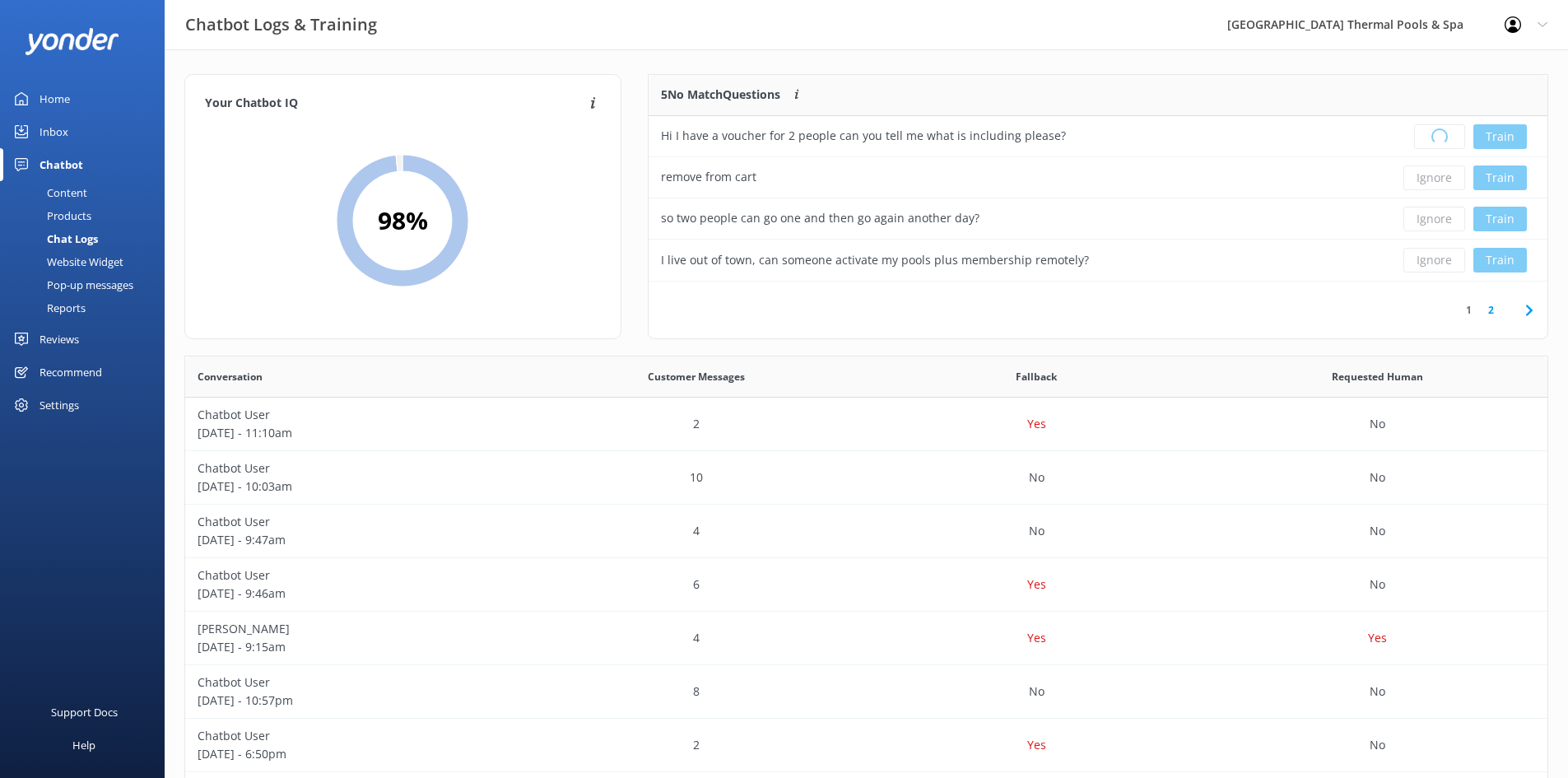
click at [1432, 142] on div "Loading.. Train" at bounding box center [1456, 136] width 158 height 24
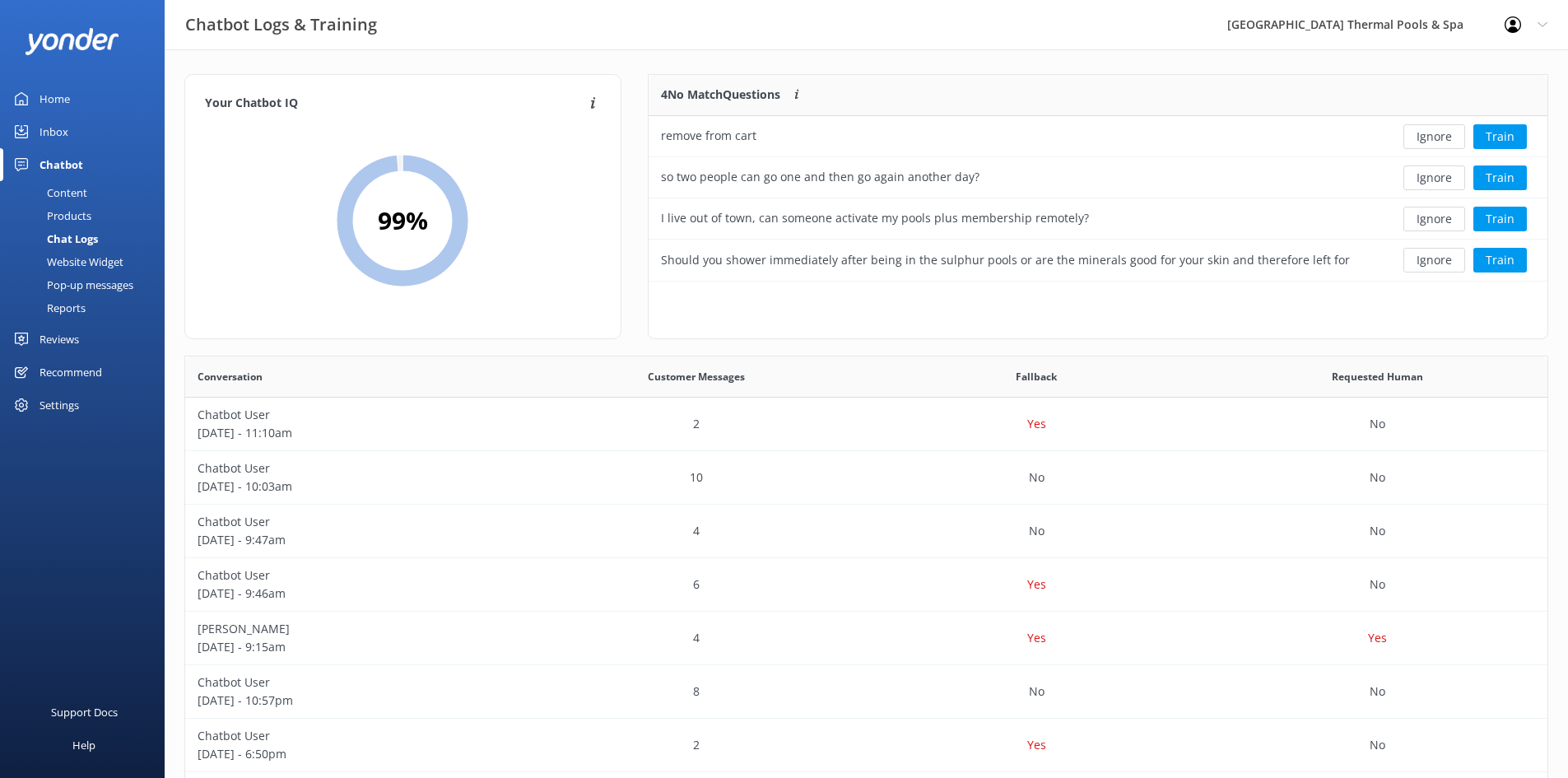
click at [1432, 142] on button "Ignore" at bounding box center [1435, 136] width 62 height 24
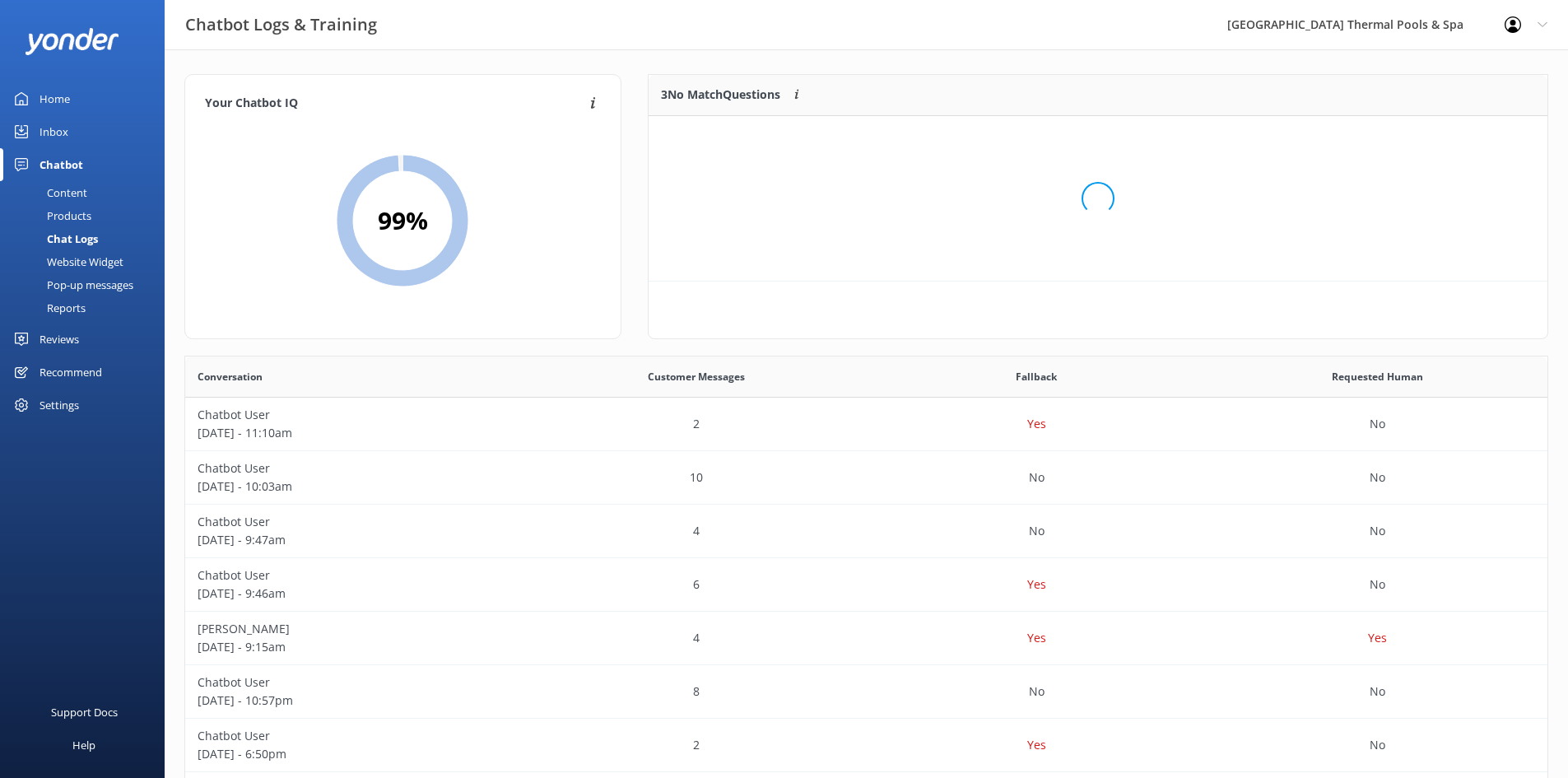
scroll to position [153, 886]
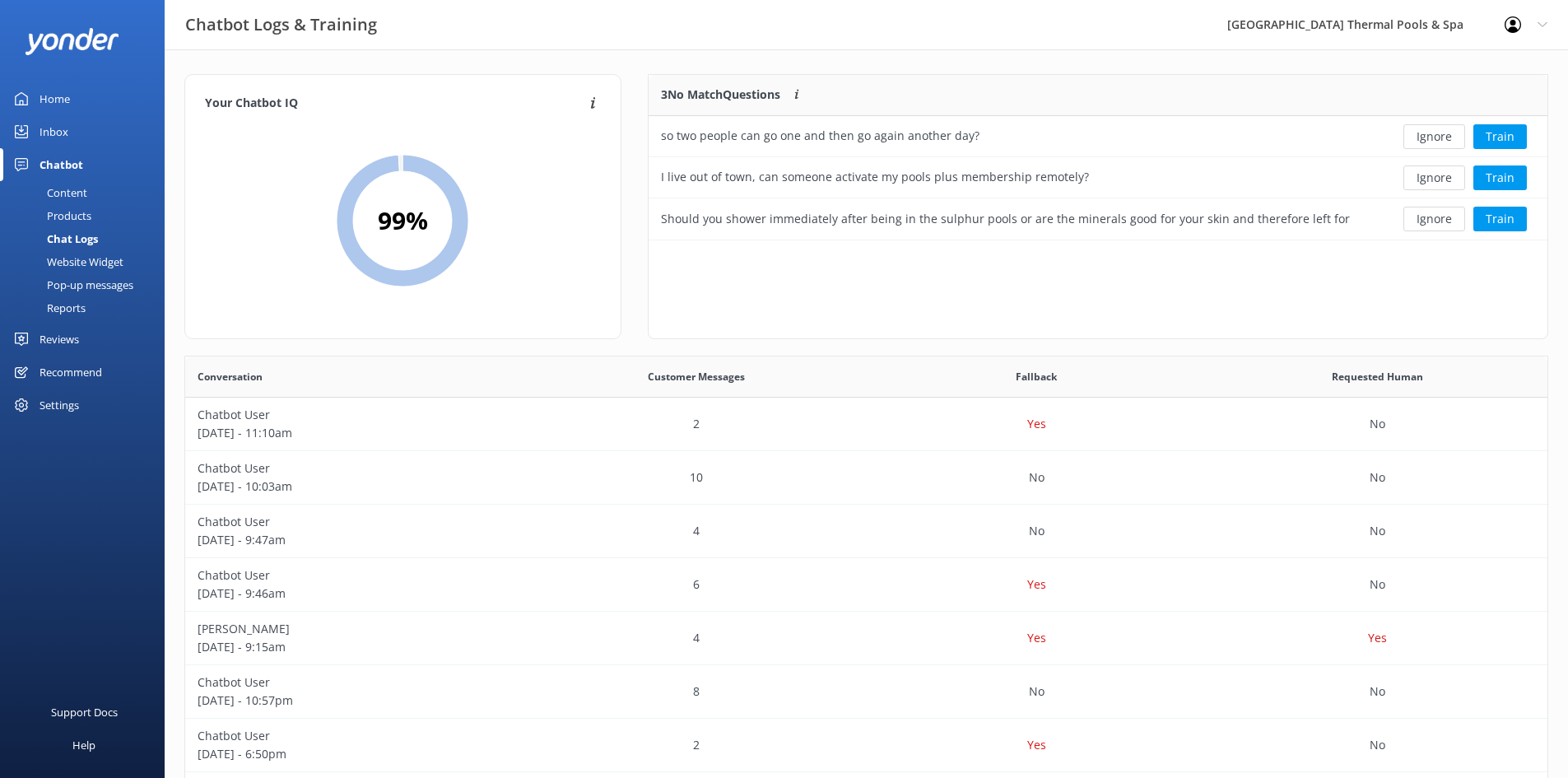
click at [1432, 142] on button "Ignore" at bounding box center [1435, 136] width 62 height 24
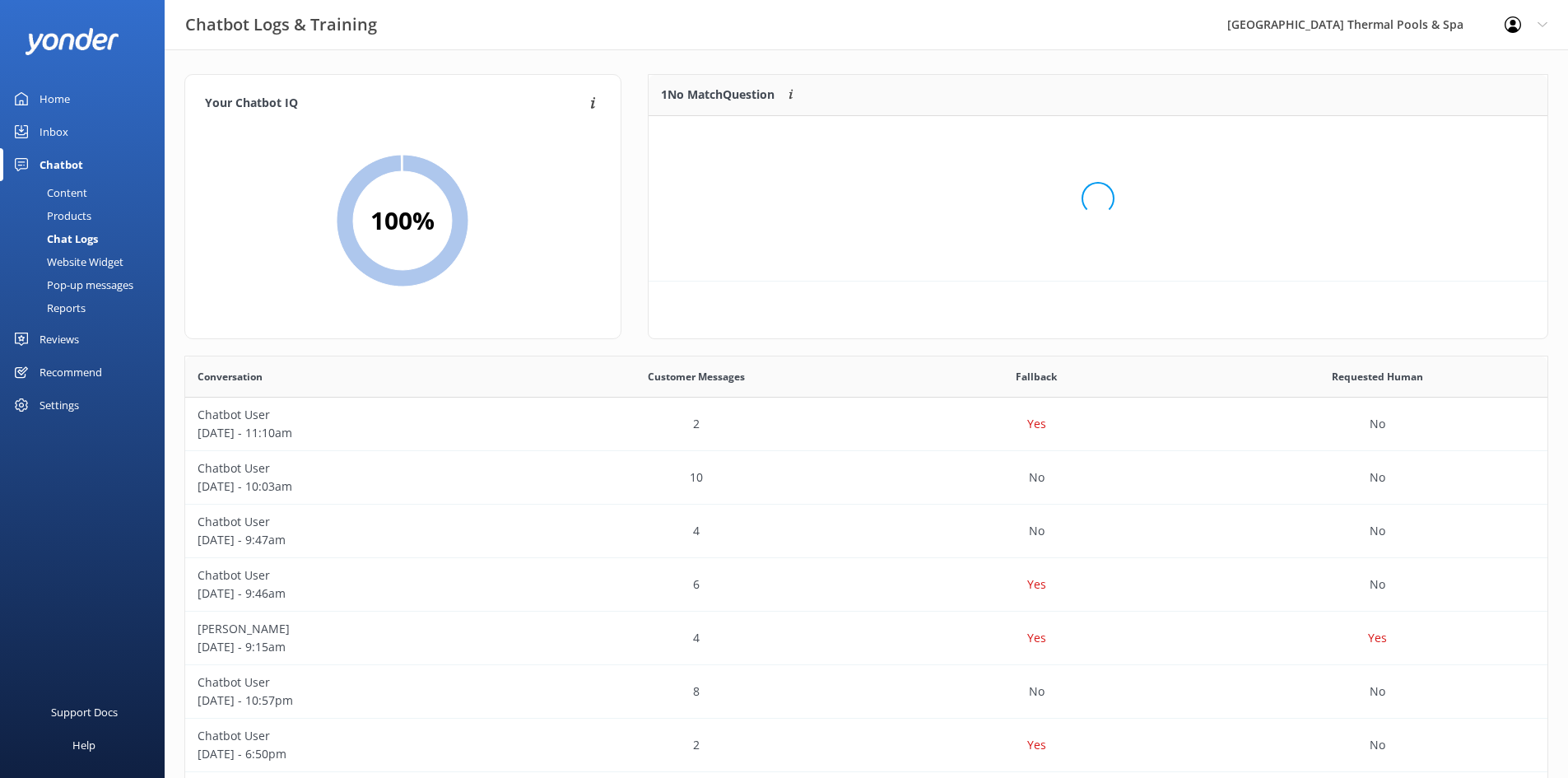
scroll to position [13, 13]
click at [1432, 144] on button "Ignore" at bounding box center [1435, 136] width 62 height 24
